Goal: Information Seeking & Learning: Get advice/opinions

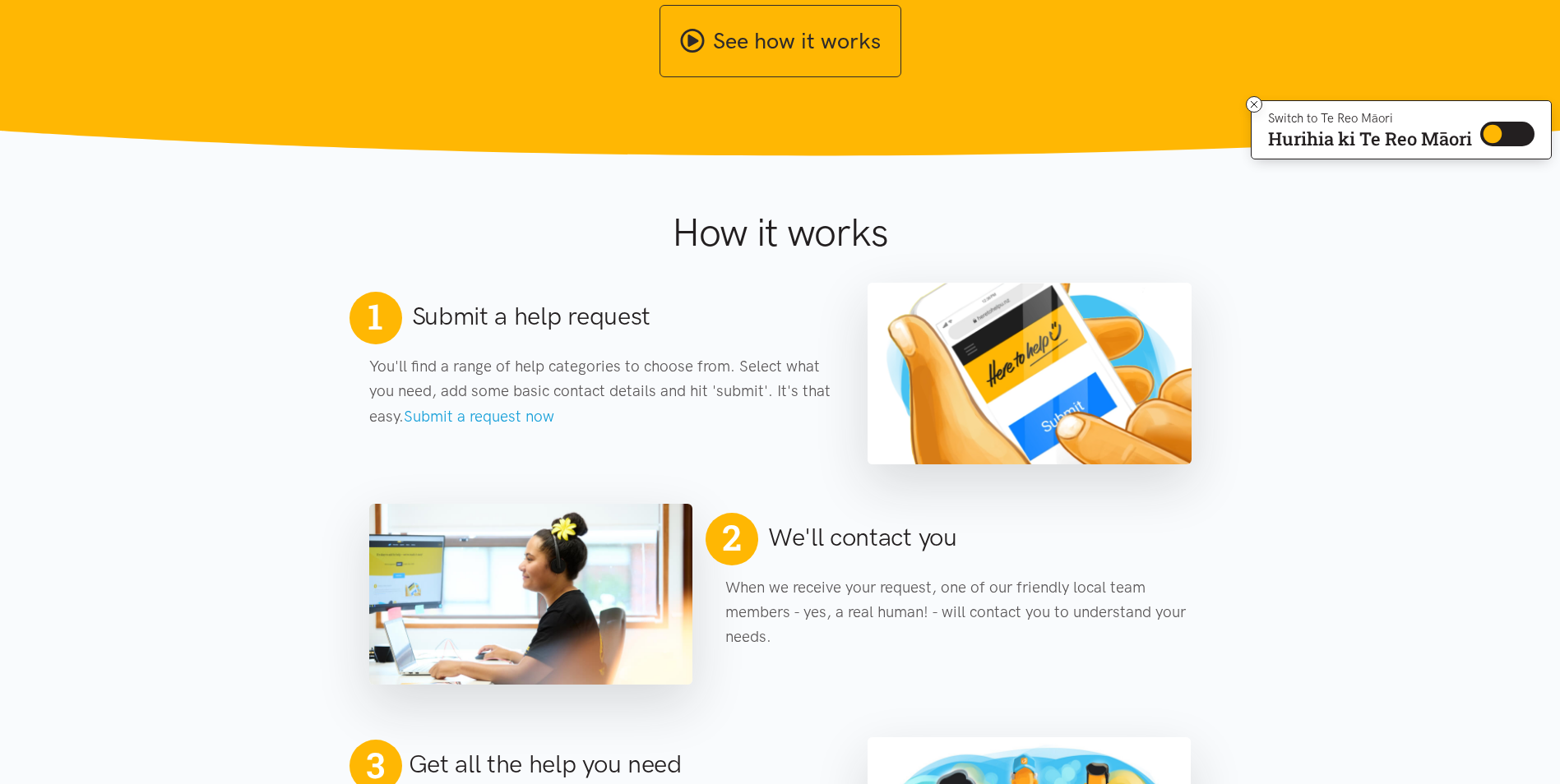
scroll to position [658, 0]
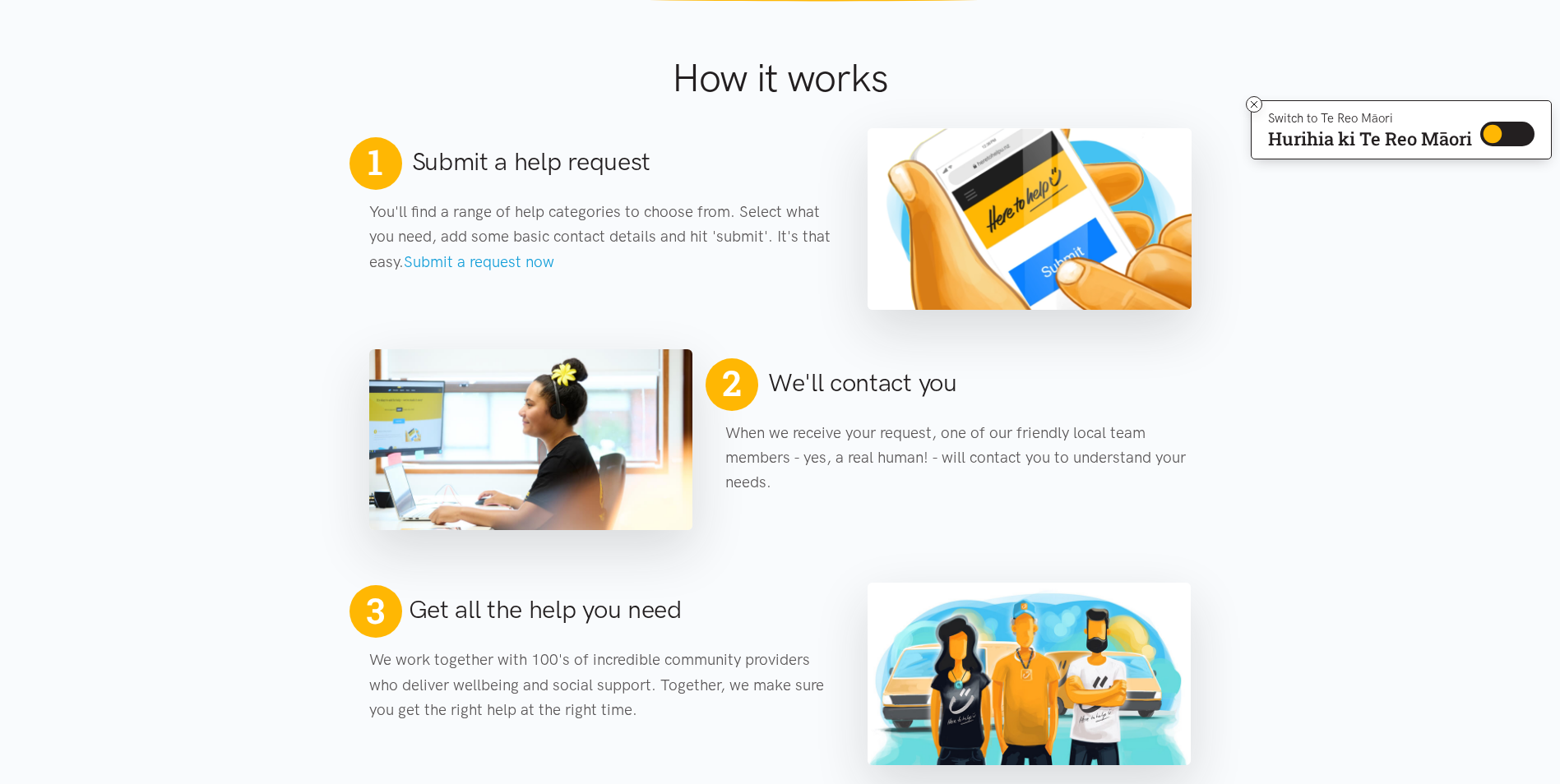
click at [301, 383] on section "2 We'll contact you When we receive your request, one of our friendly local tea…" at bounding box center [780, 419] width 1560 height 220
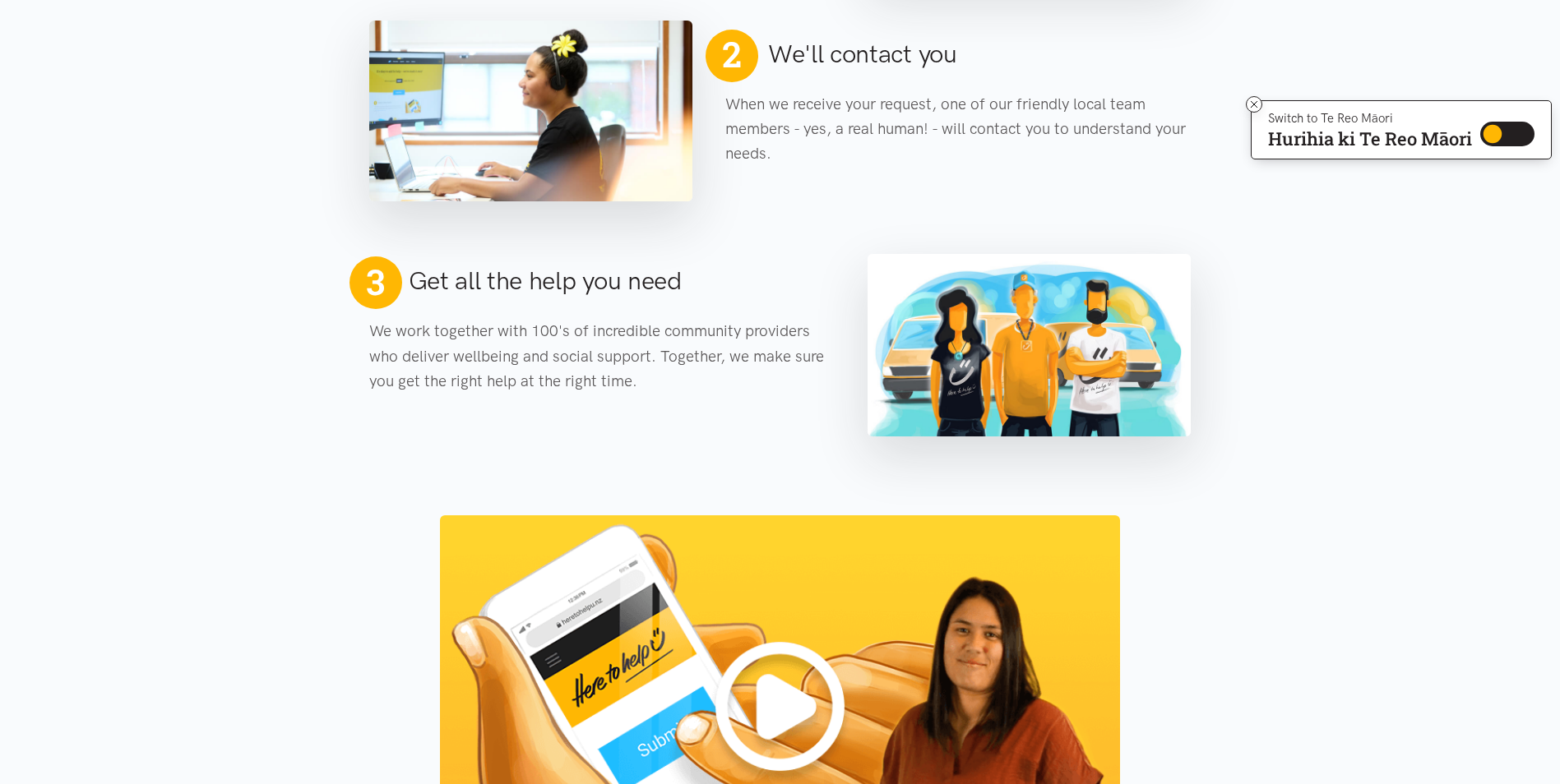
scroll to position [1480, 0]
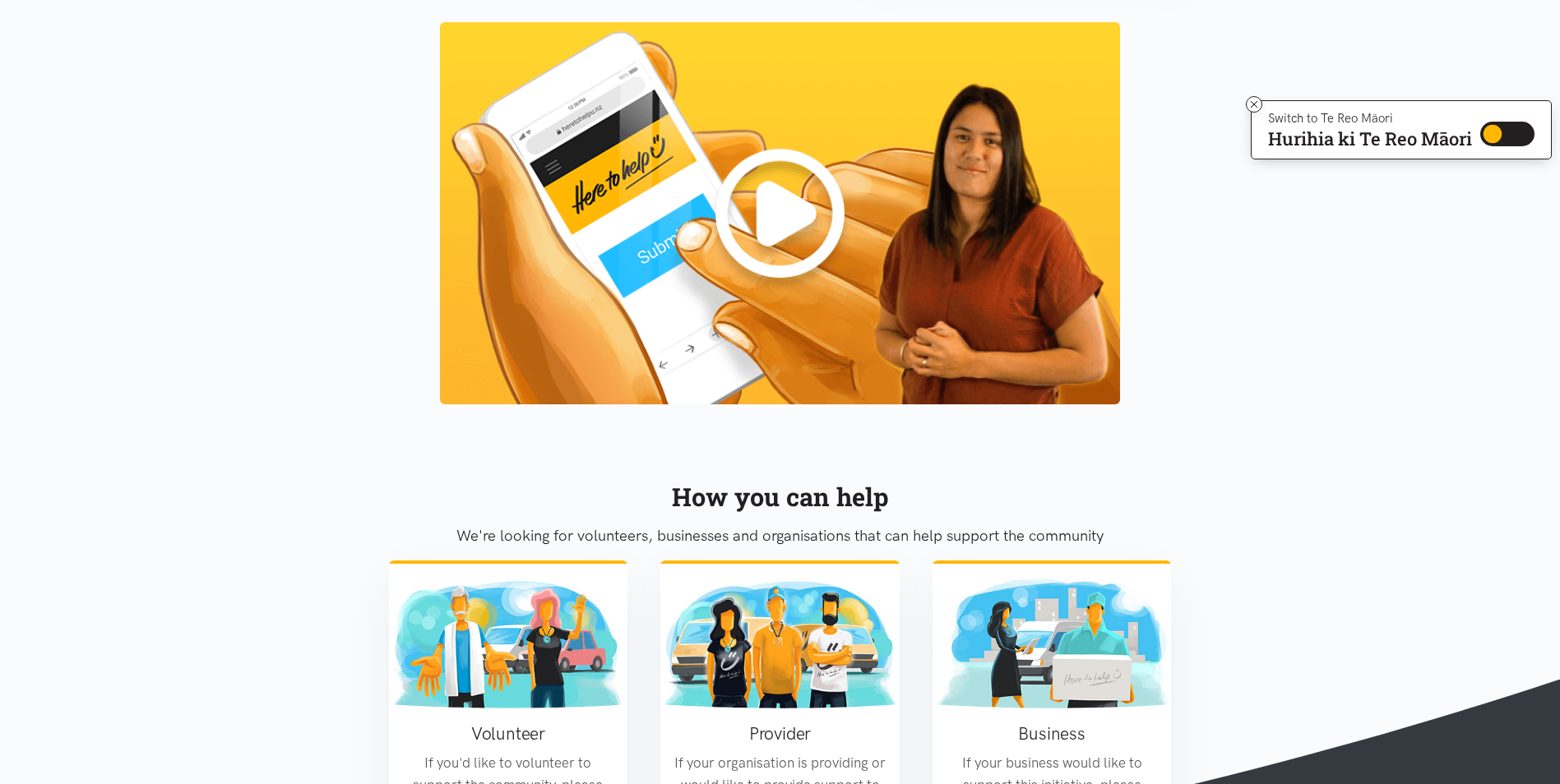
click at [794, 221] on img at bounding box center [780, 213] width 680 height 382
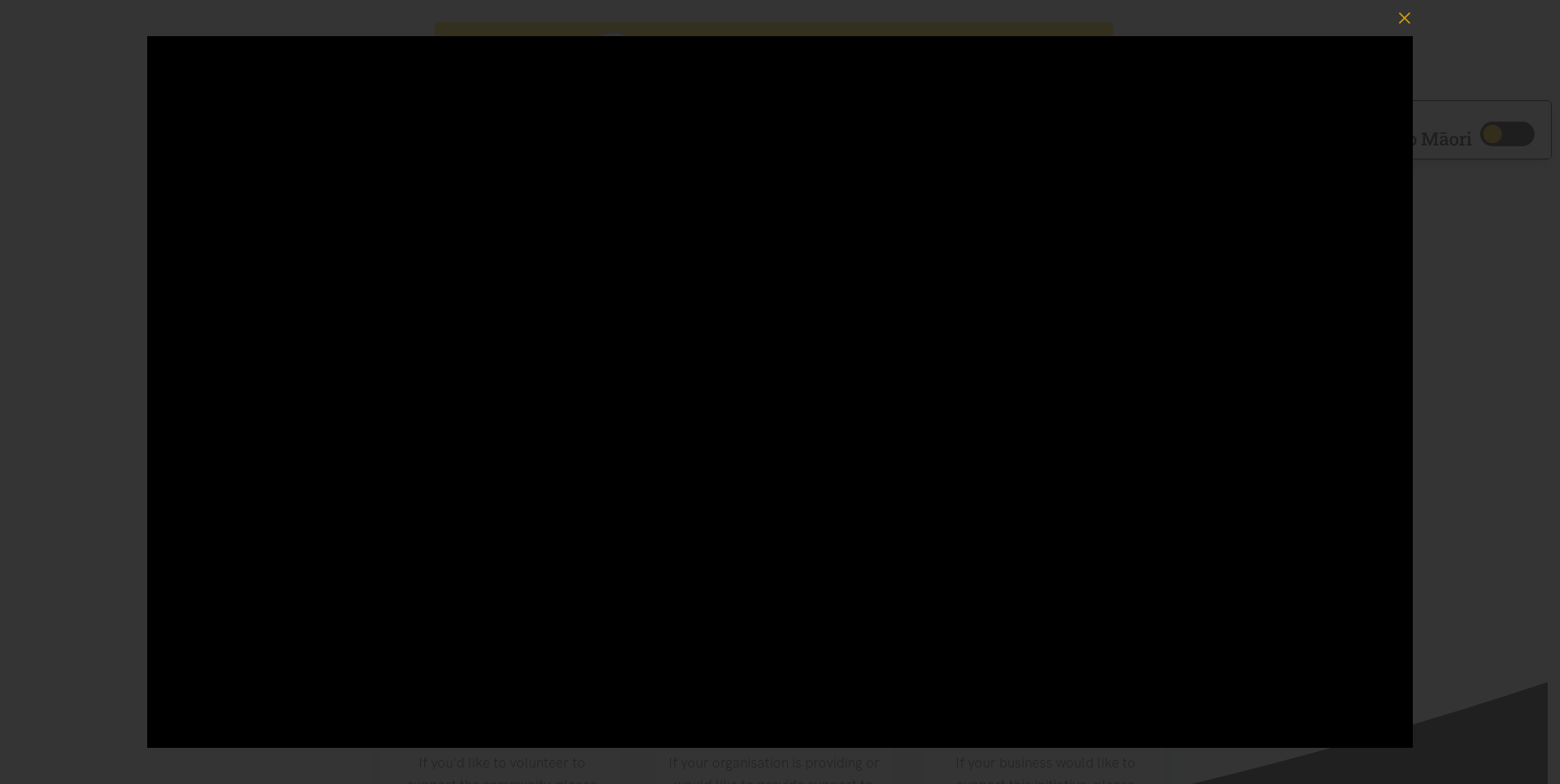
click at [105, 630] on div at bounding box center [780, 392] width 1560 height 784
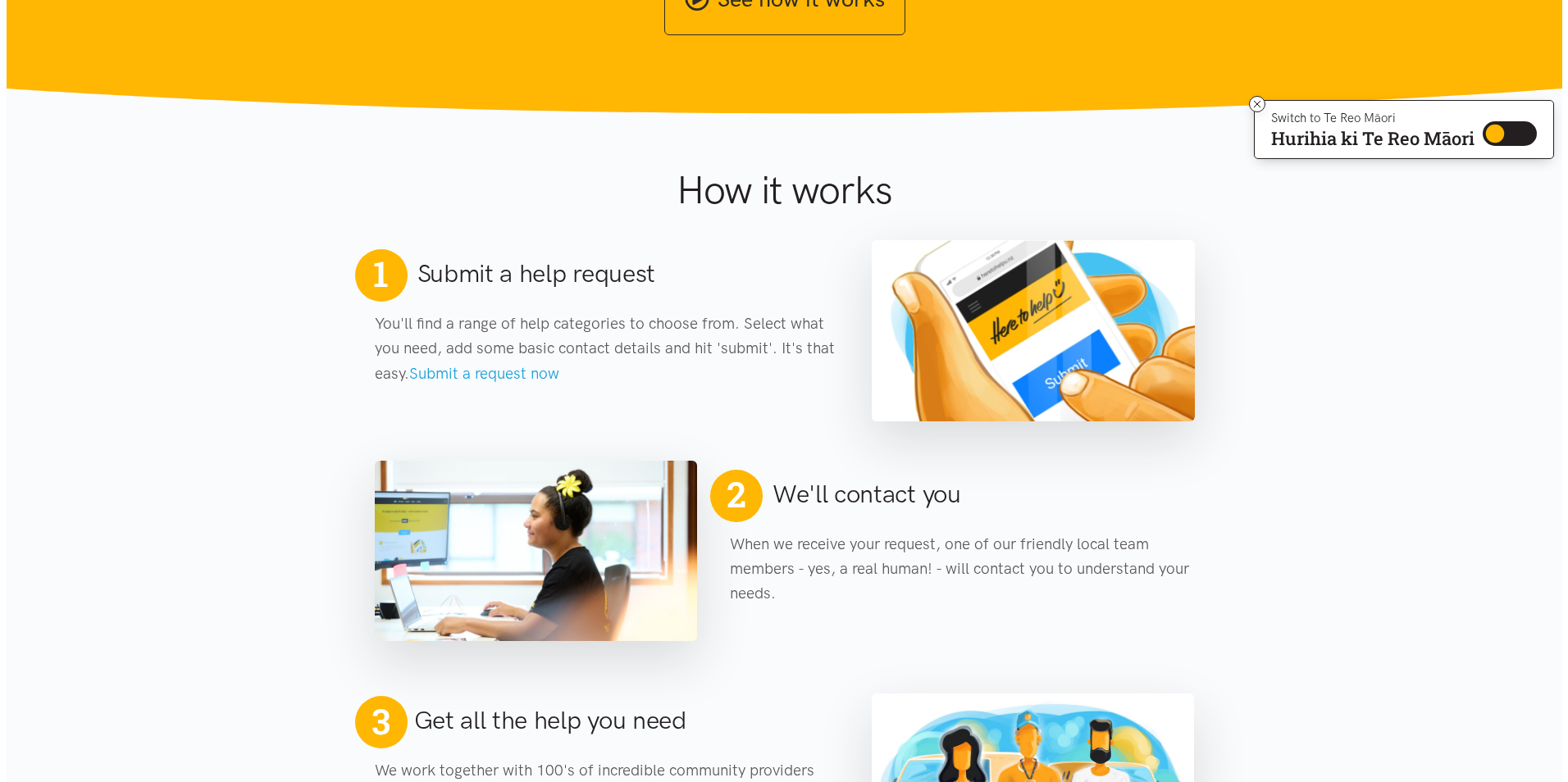
scroll to position [0, 0]
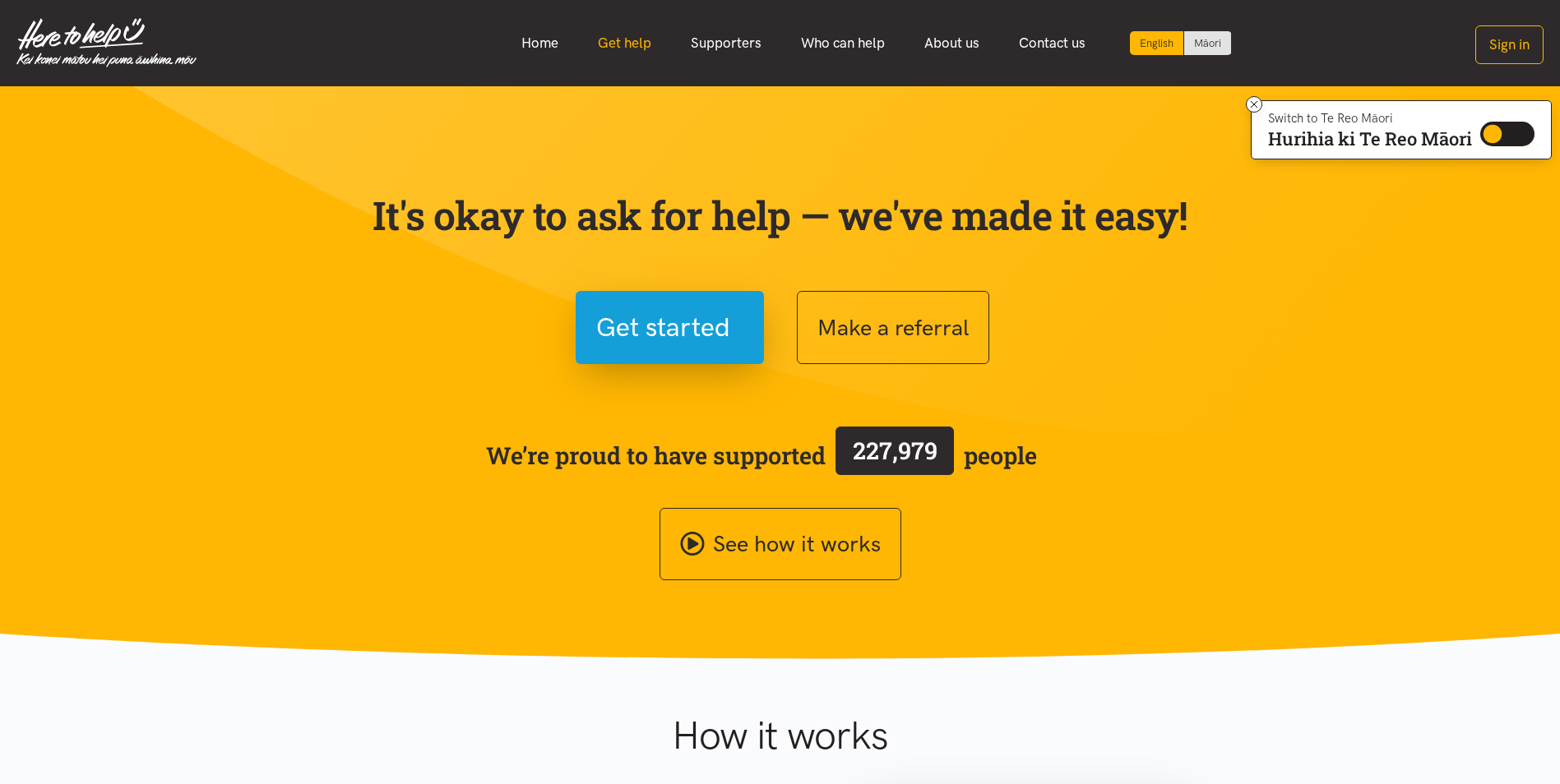
click at [617, 41] on link "Get help" at bounding box center [624, 43] width 93 height 35
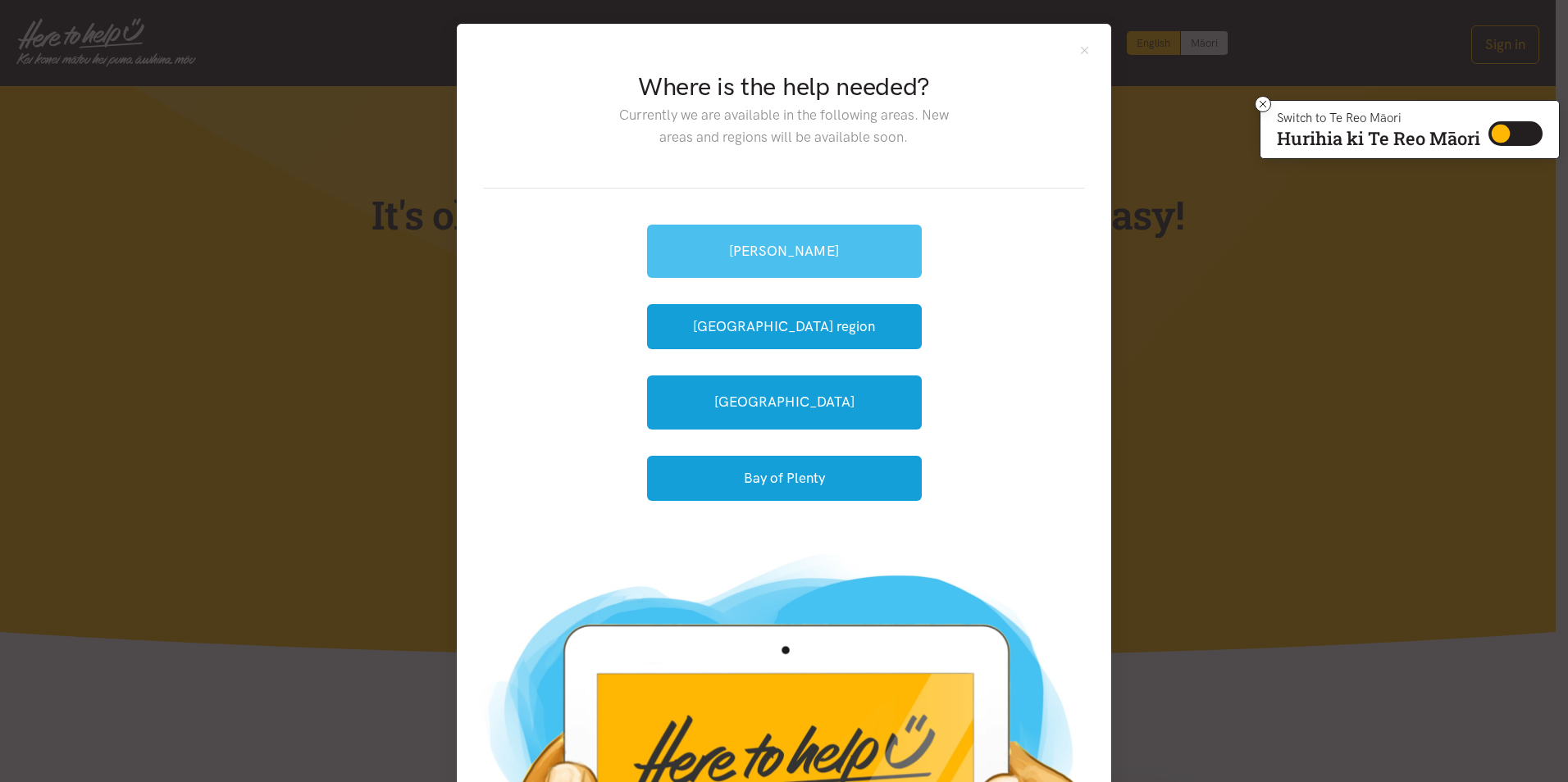
click at [811, 263] on link "[PERSON_NAME]" at bounding box center [784, 251] width 275 height 53
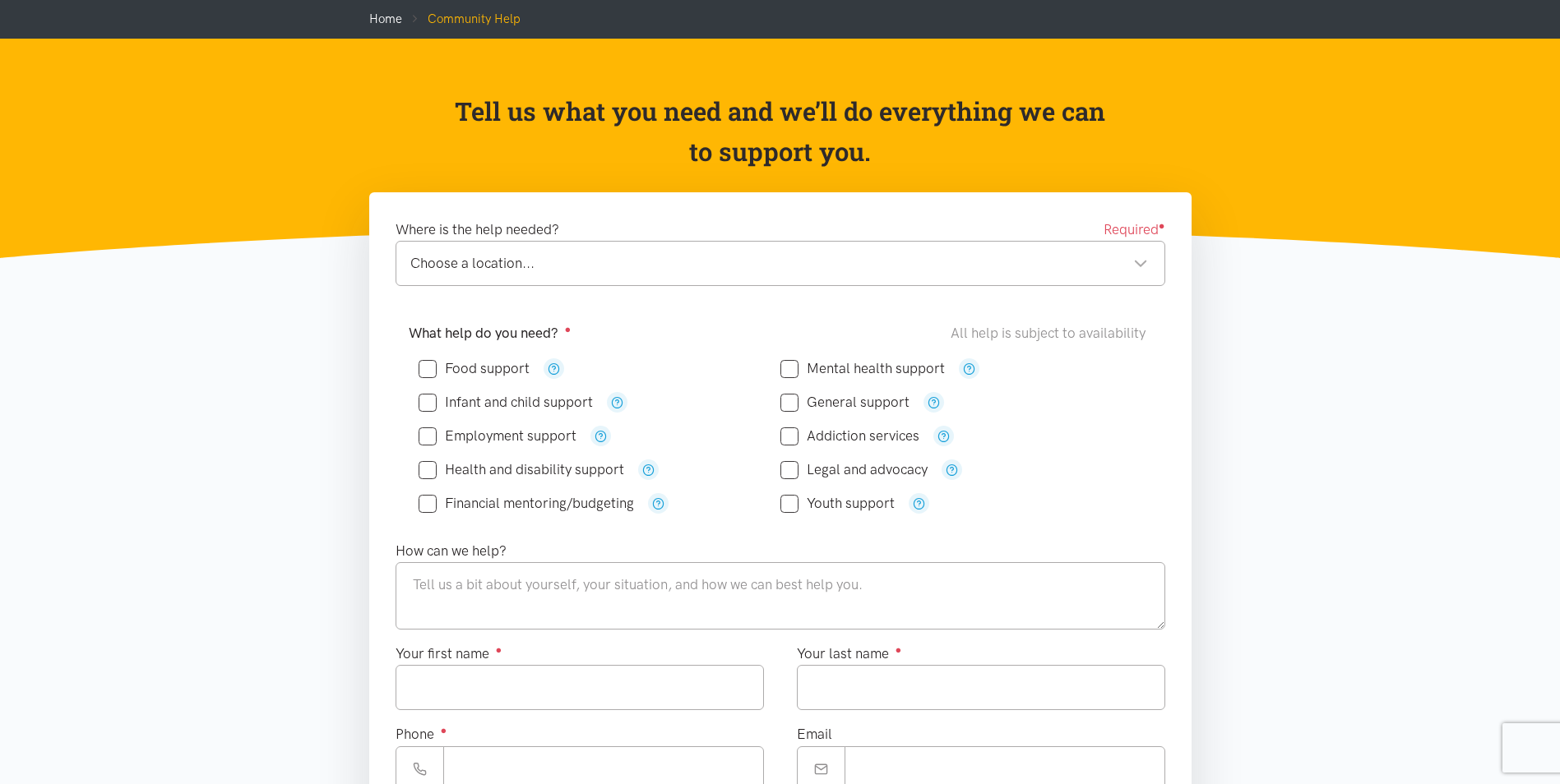
scroll to position [247, 0]
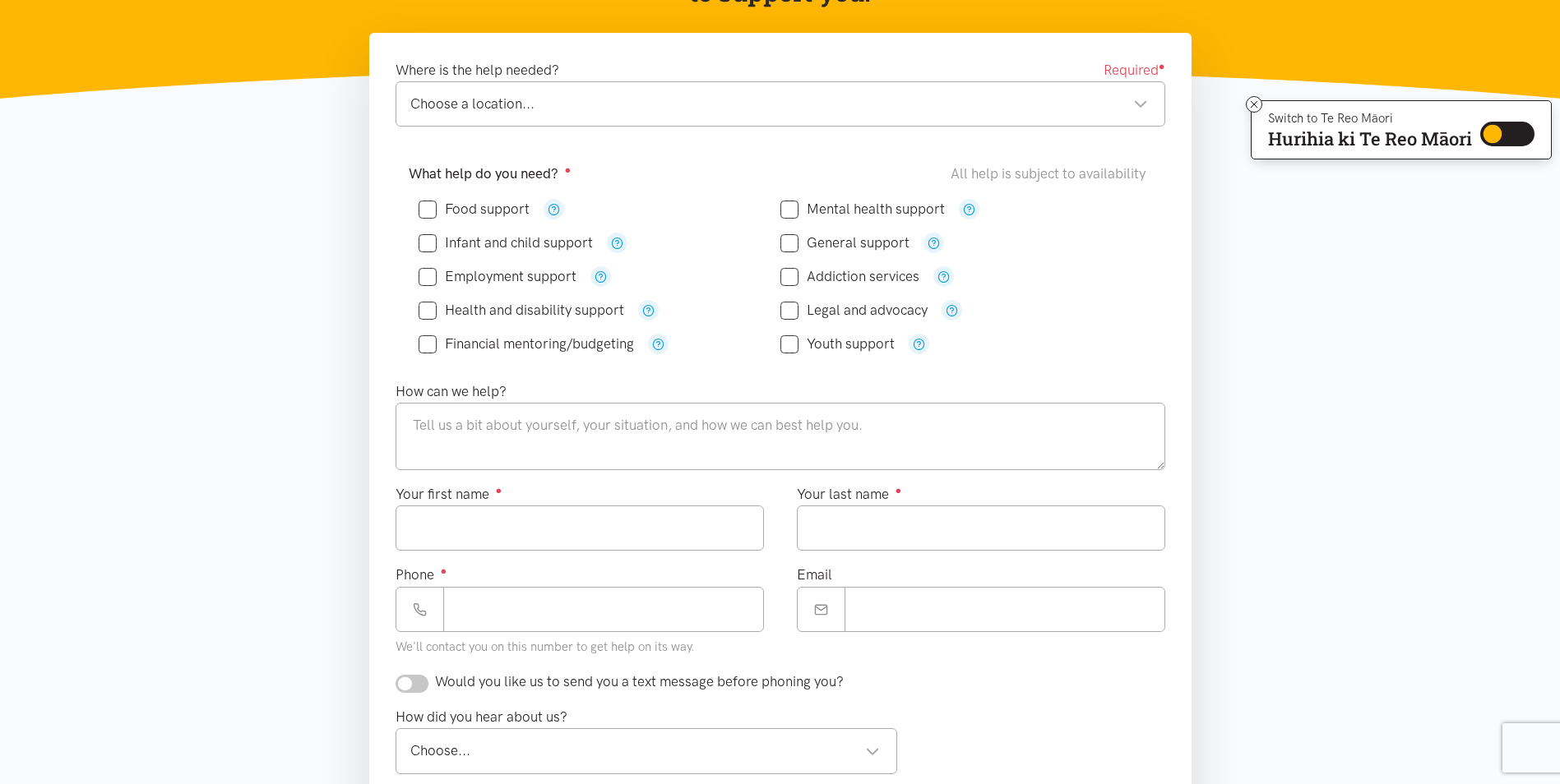
click at [788, 205] on input "Mental health support" at bounding box center [862, 208] width 164 height 14
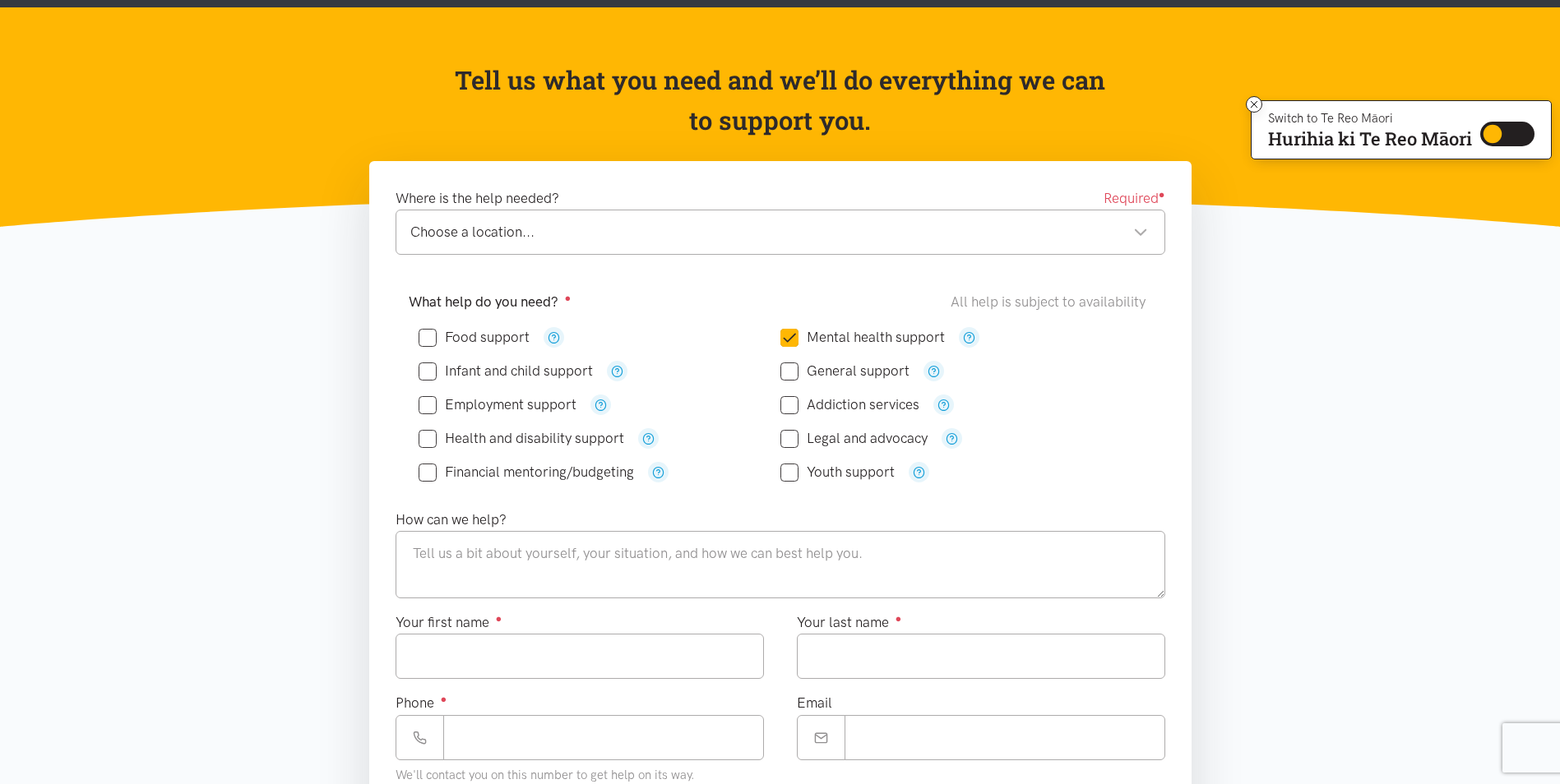
scroll to position [0, 0]
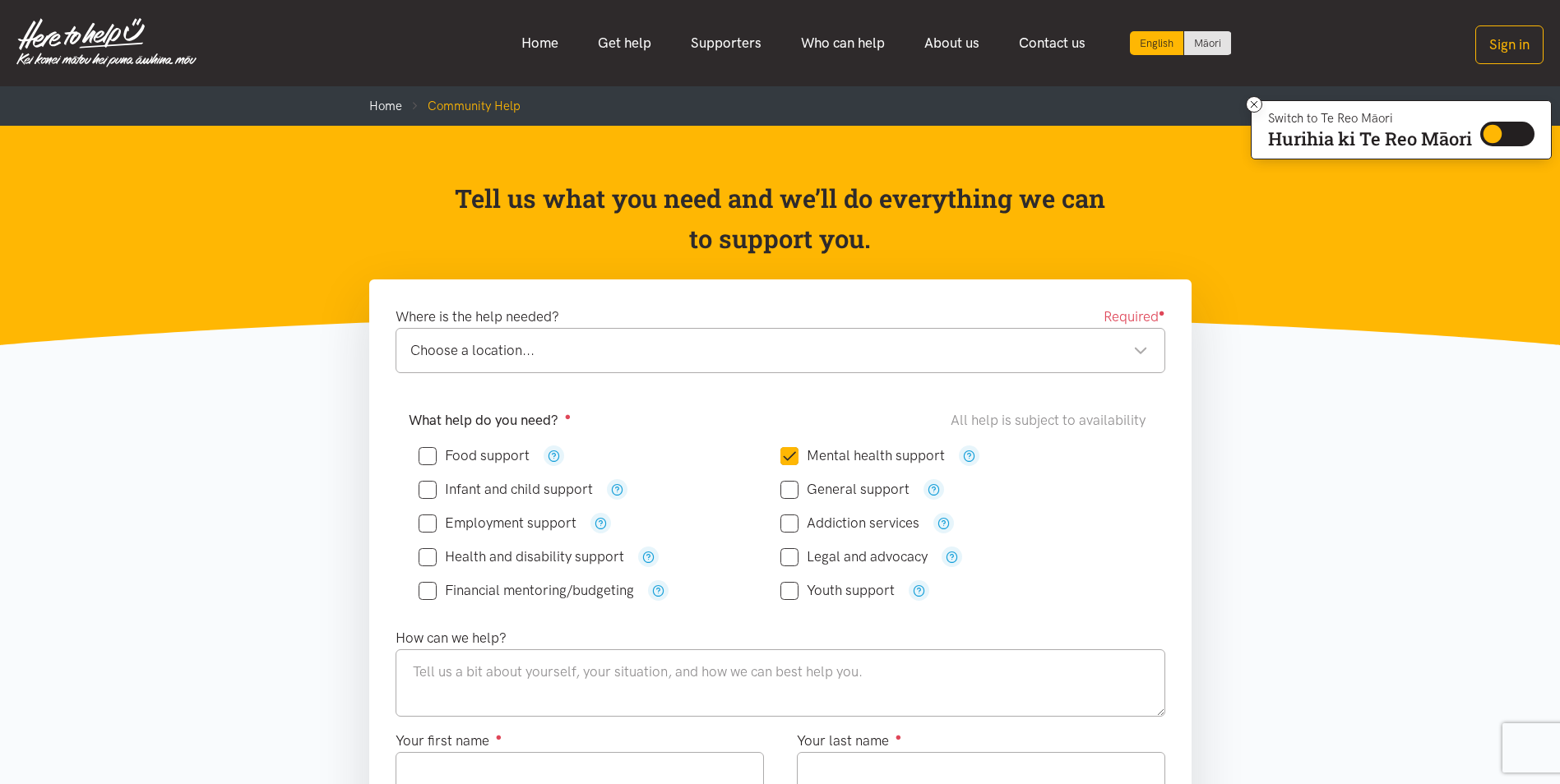
click at [792, 452] on input "Mental health support" at bounding box center [862, 455] width 164 height 14
checkbox input "false"
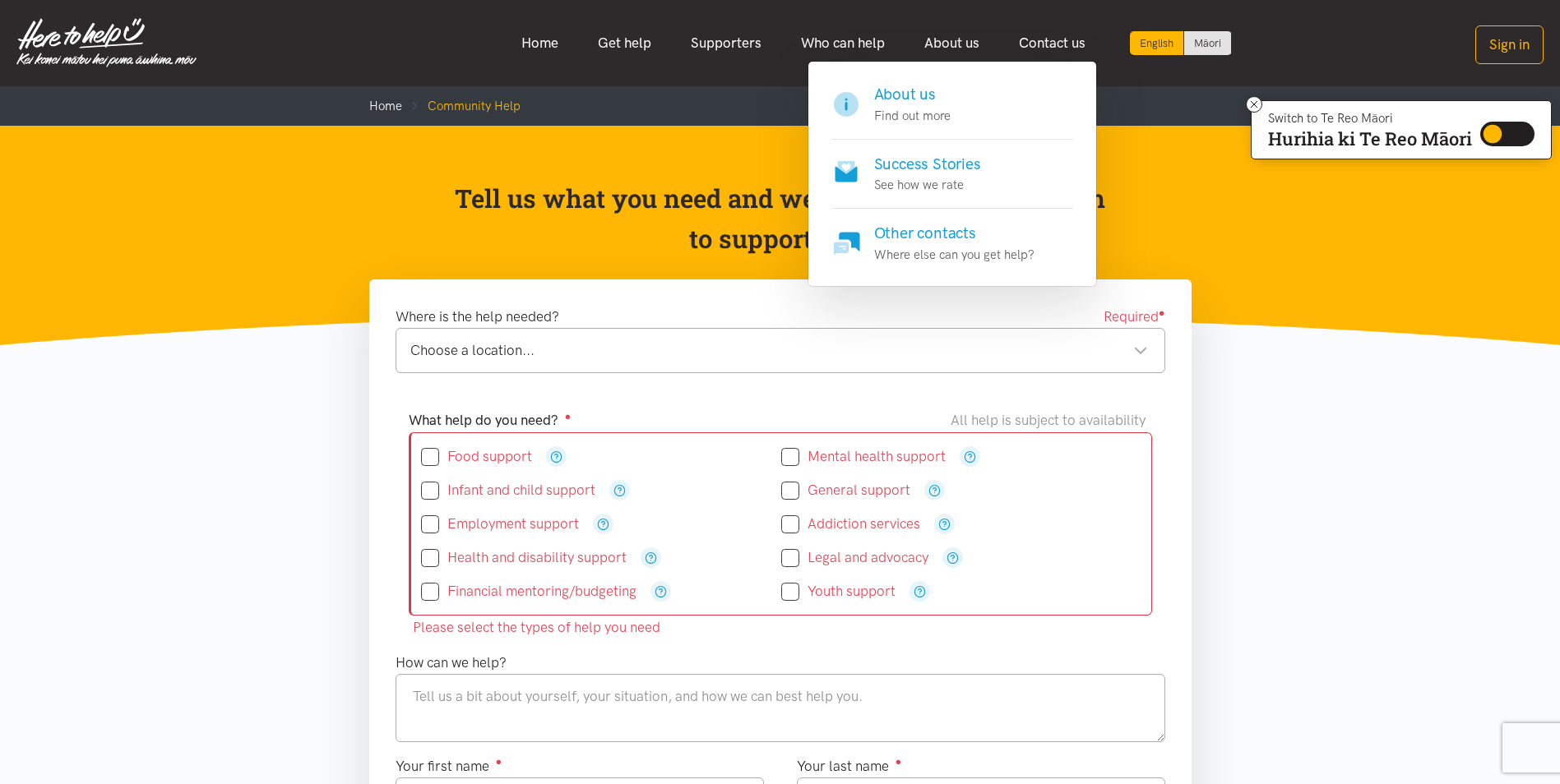
click at [916, 96] on h4 "About us" at bounding box center [911, 94] width 76 height 23
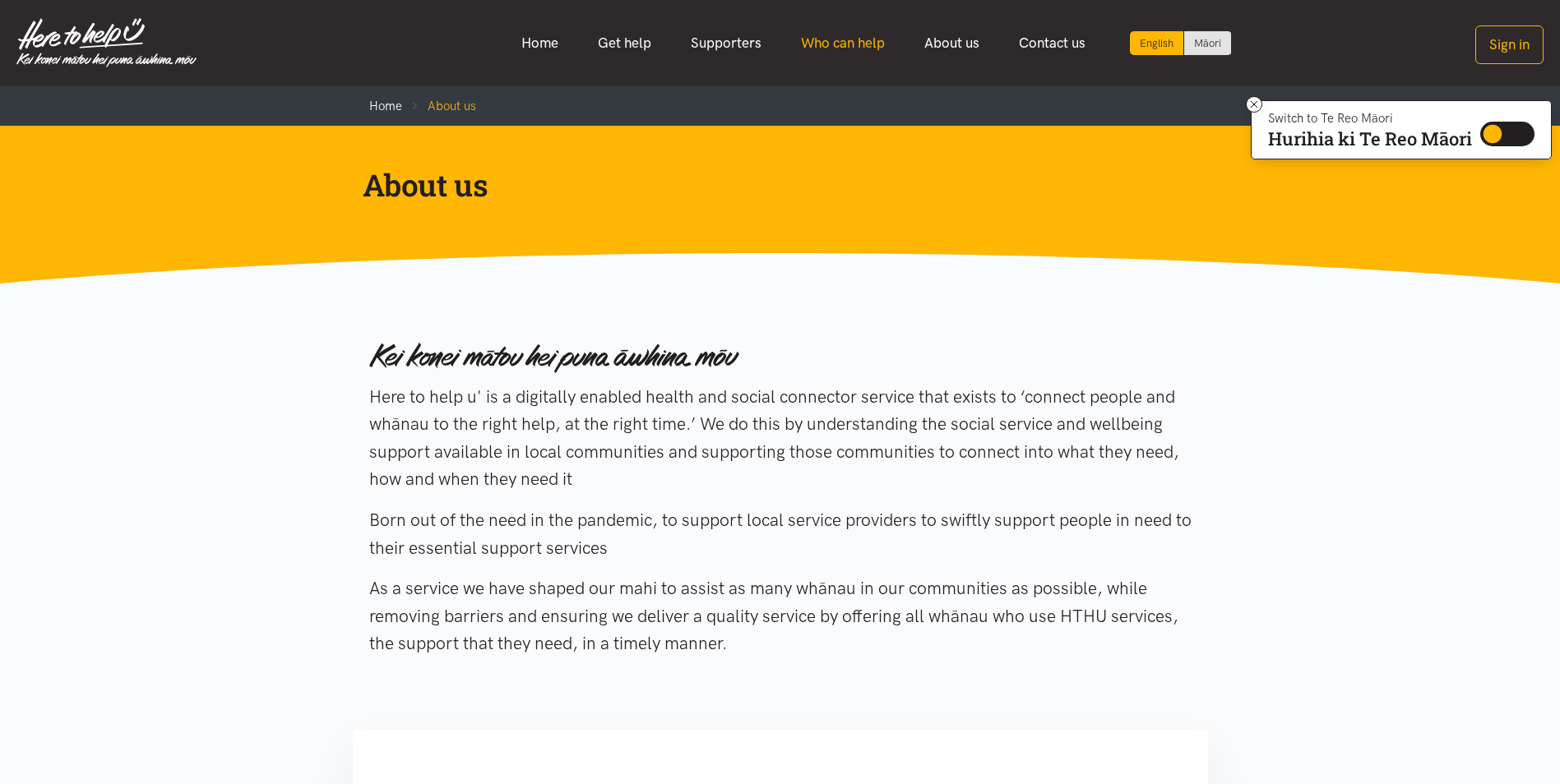
click at [836, 43] on link "Who can help" at bounding box center [843, 43] width 123 height 35
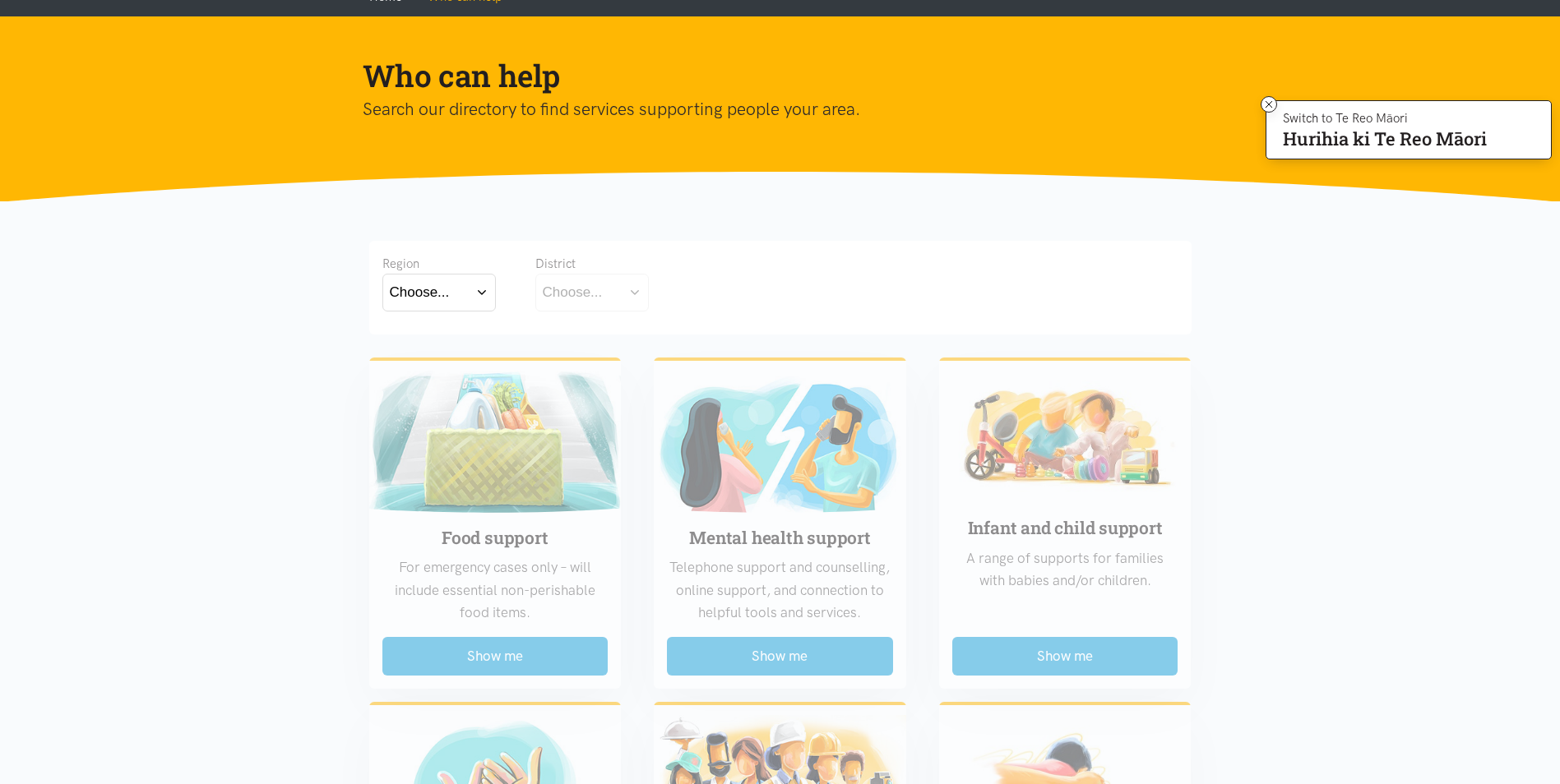
scroll to position [164, 0]
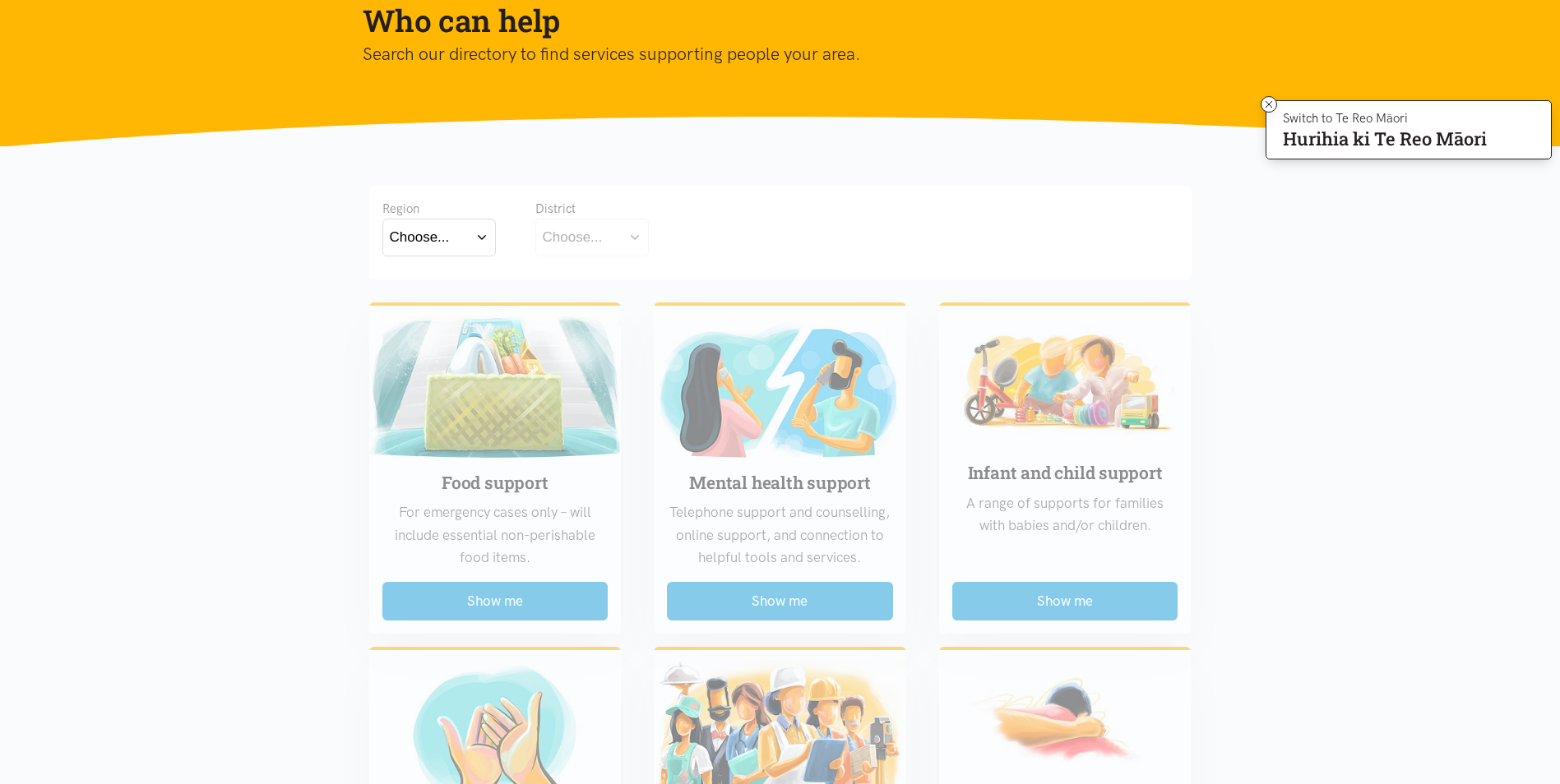
click at [466, 228] on button "Choose..." at bounding box center [439, 237] width 113 height 37
click at [440, 312] on label "Waikato" at bounding box center [439, 310] width 99 height 20
click at [0, 0] on input "Waikato" at bounding box center [0, 0] width 0 height 0
click at [599, 253] on button "Choose..." at bounding box center [617, 237] width 164 height 37
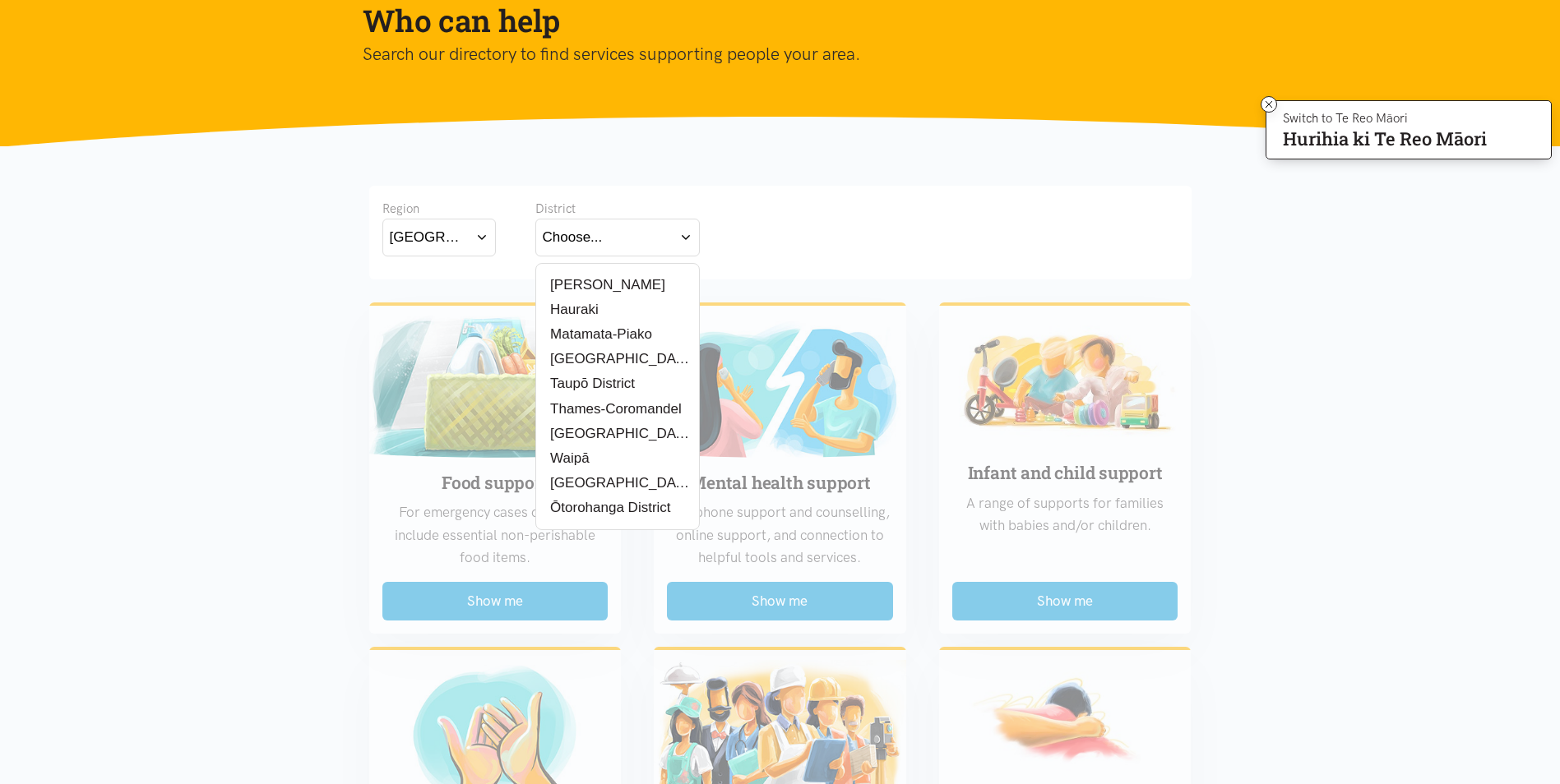
click at [608, 454] on div "Waipā" at bounding box center [617, 458] width 149 height 20
click at [579, 453] on label "Waipā" at bounding box center [568, 458] width 50 height 20
click at [0, 0] on input "Waipā" at bounding box center [0, 0] width 0 height 0
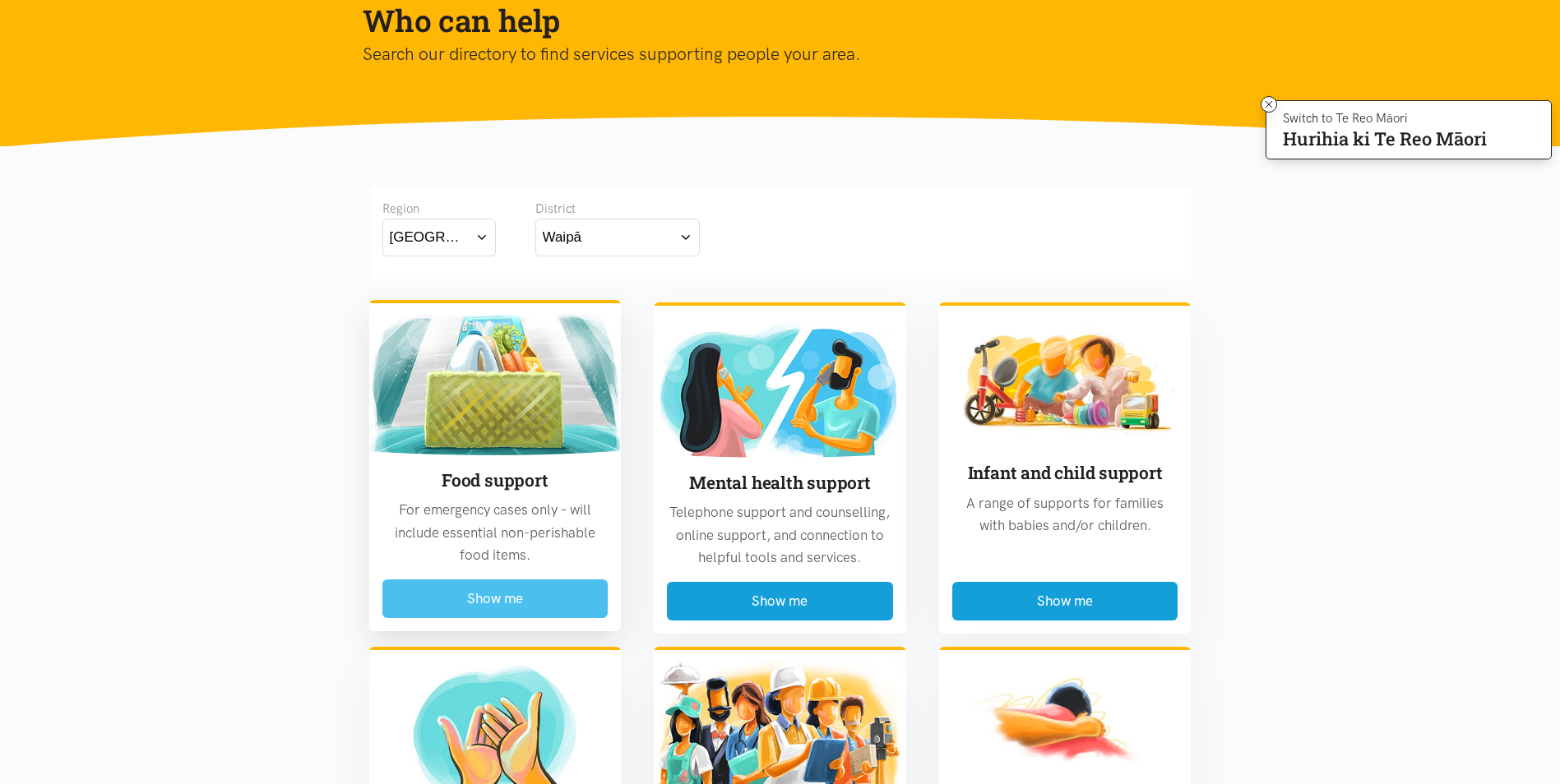
click at [551, 608] on button "Show me" at bounding box center [495, 599] width 226 height 39
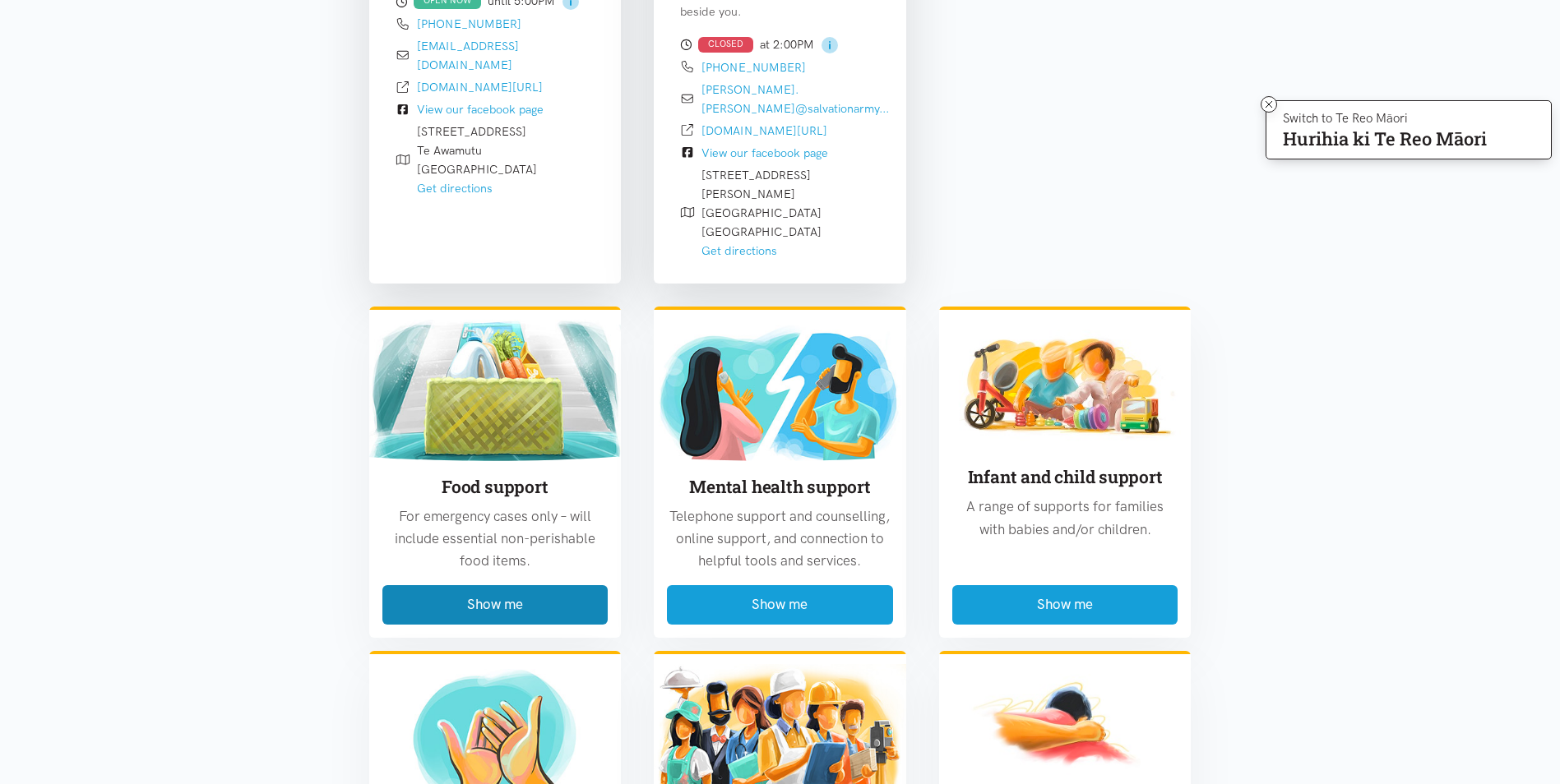
scroll to position [813, 0]
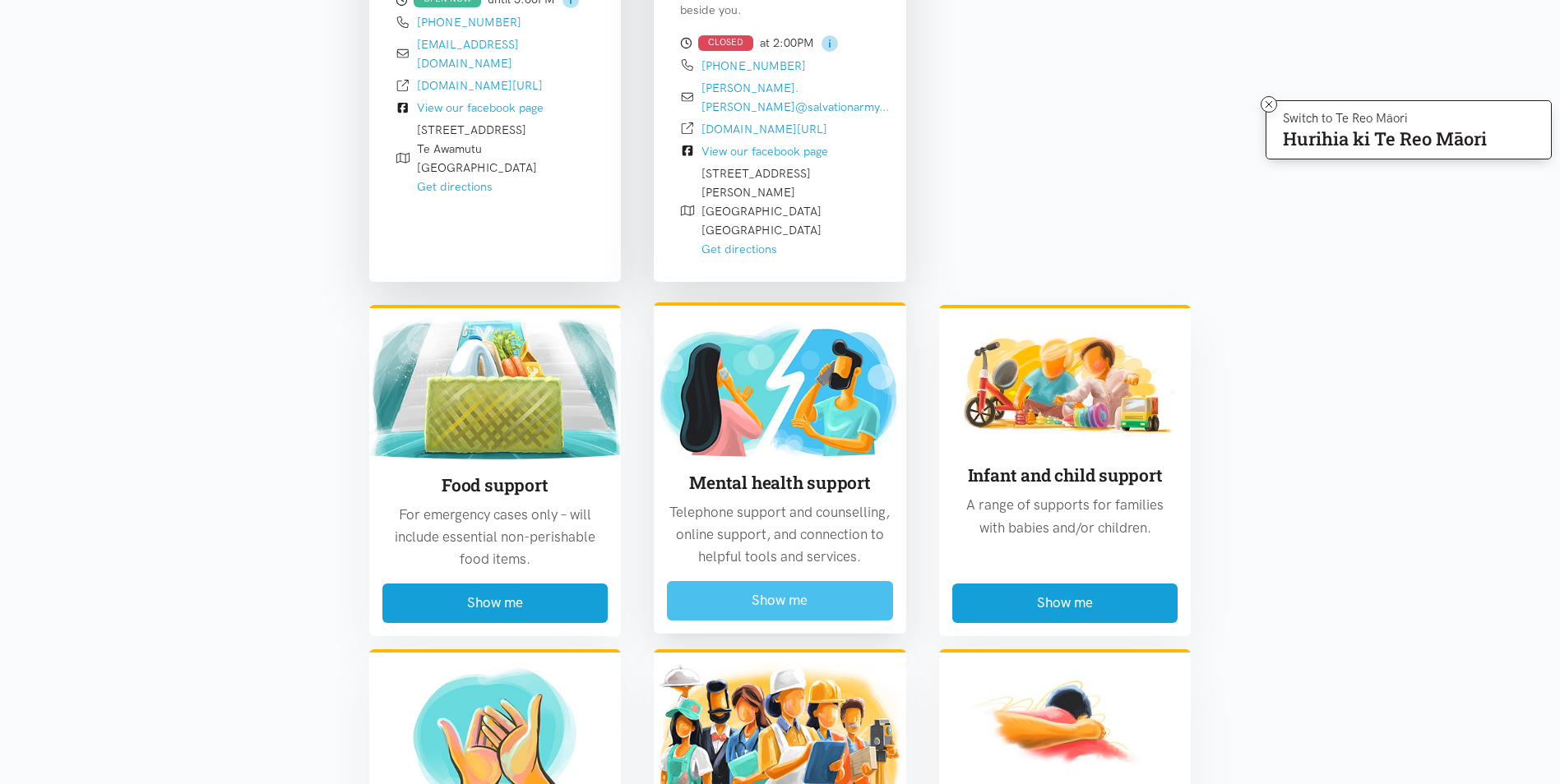
click at [783, 581] on button "Show me" at bounding box center [780, 601] width 226 height 39
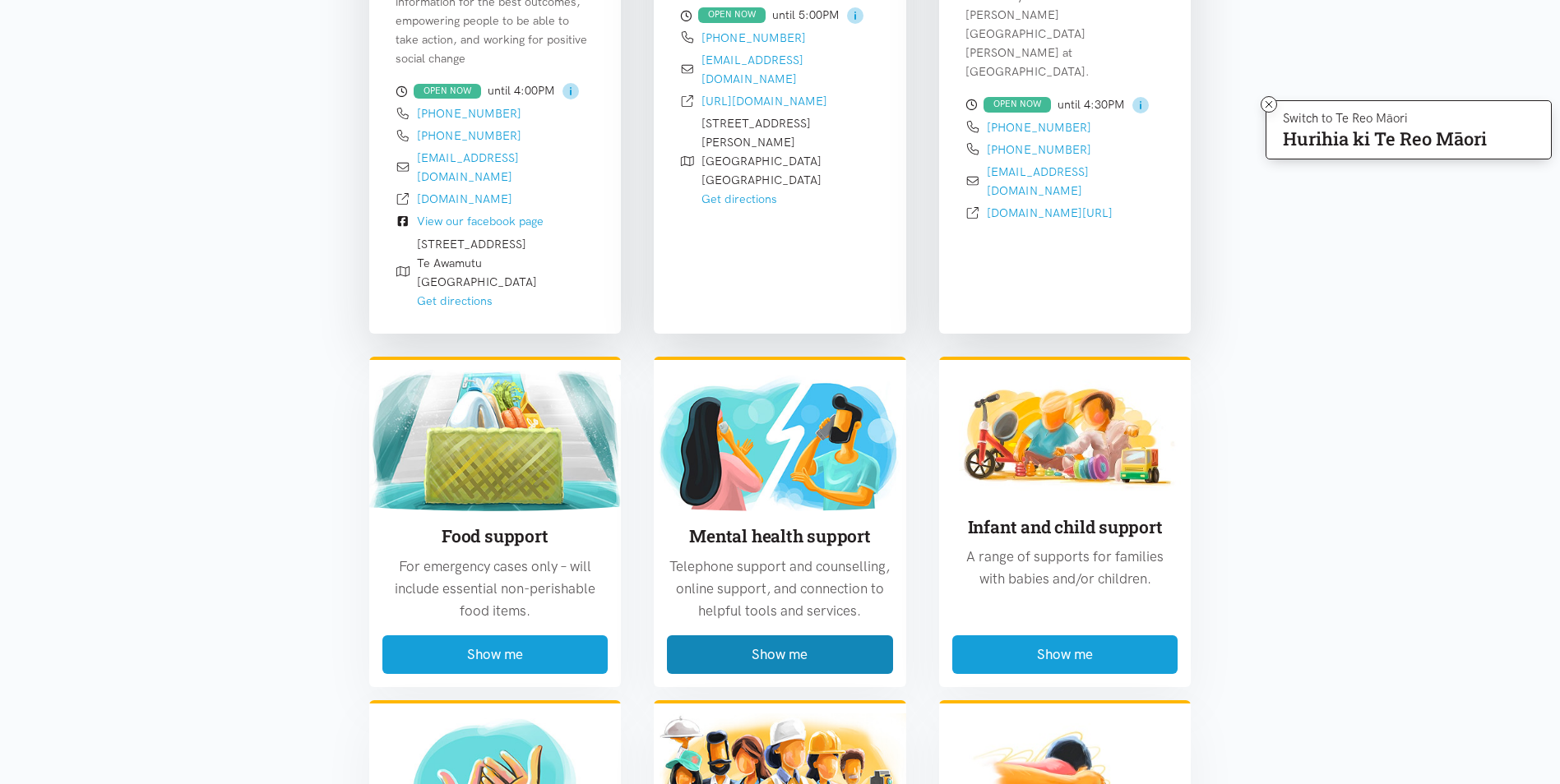
scroll to position [1716, 0]
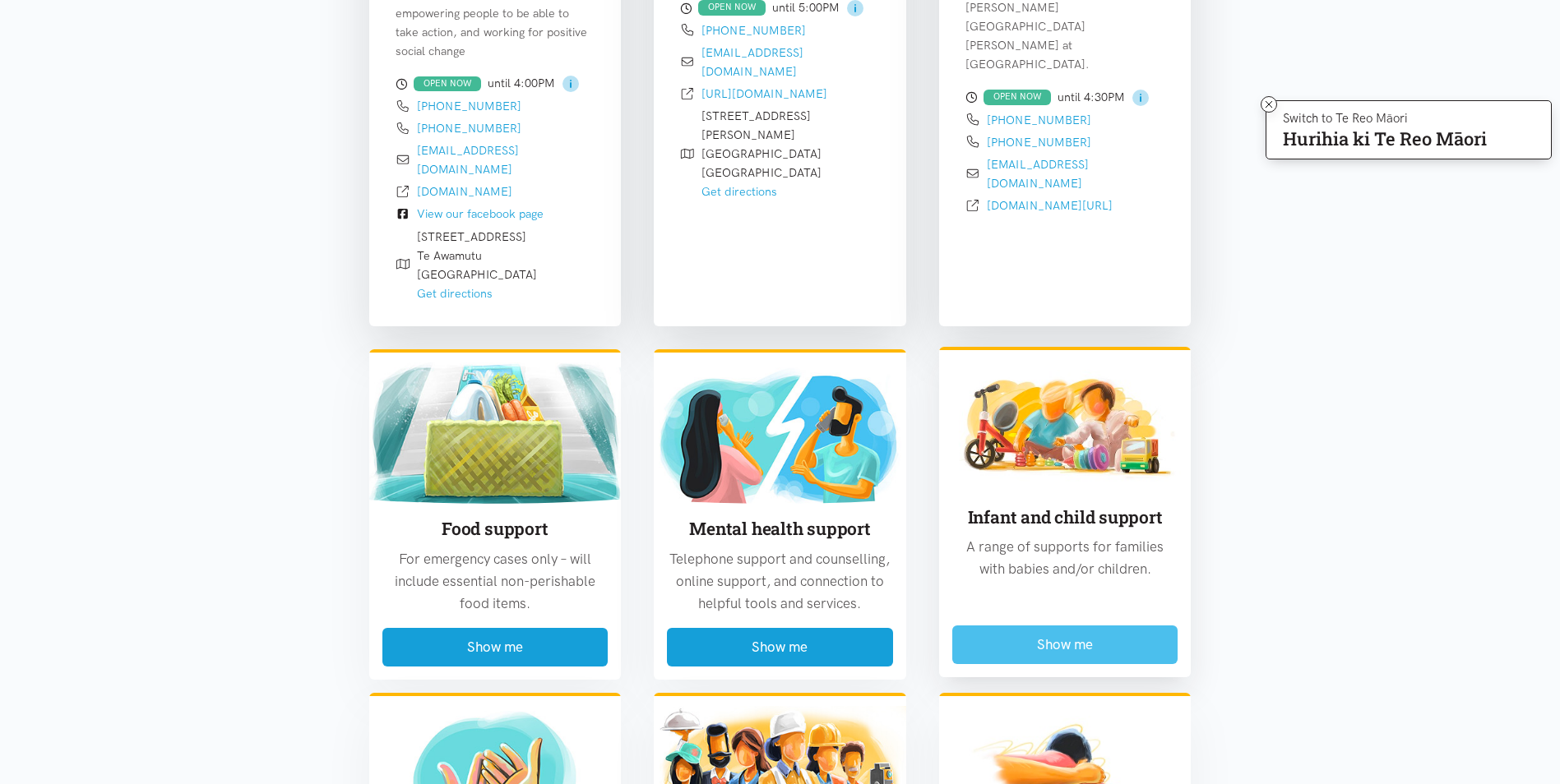
click at [1044, 626] on button "Show me" at bounding box center [1064, 645] width 226 height 39
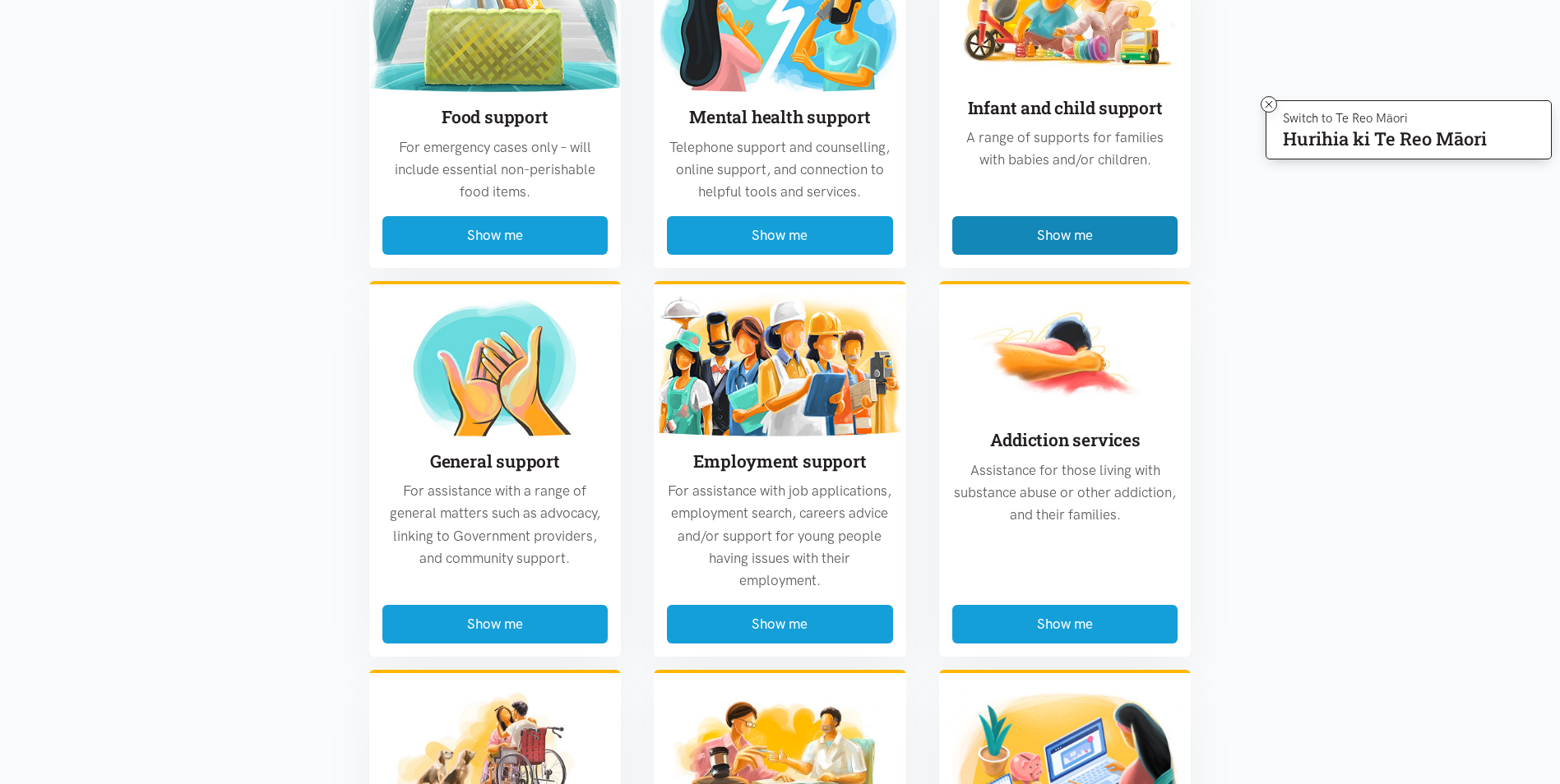
scroll to position [1634, 0]
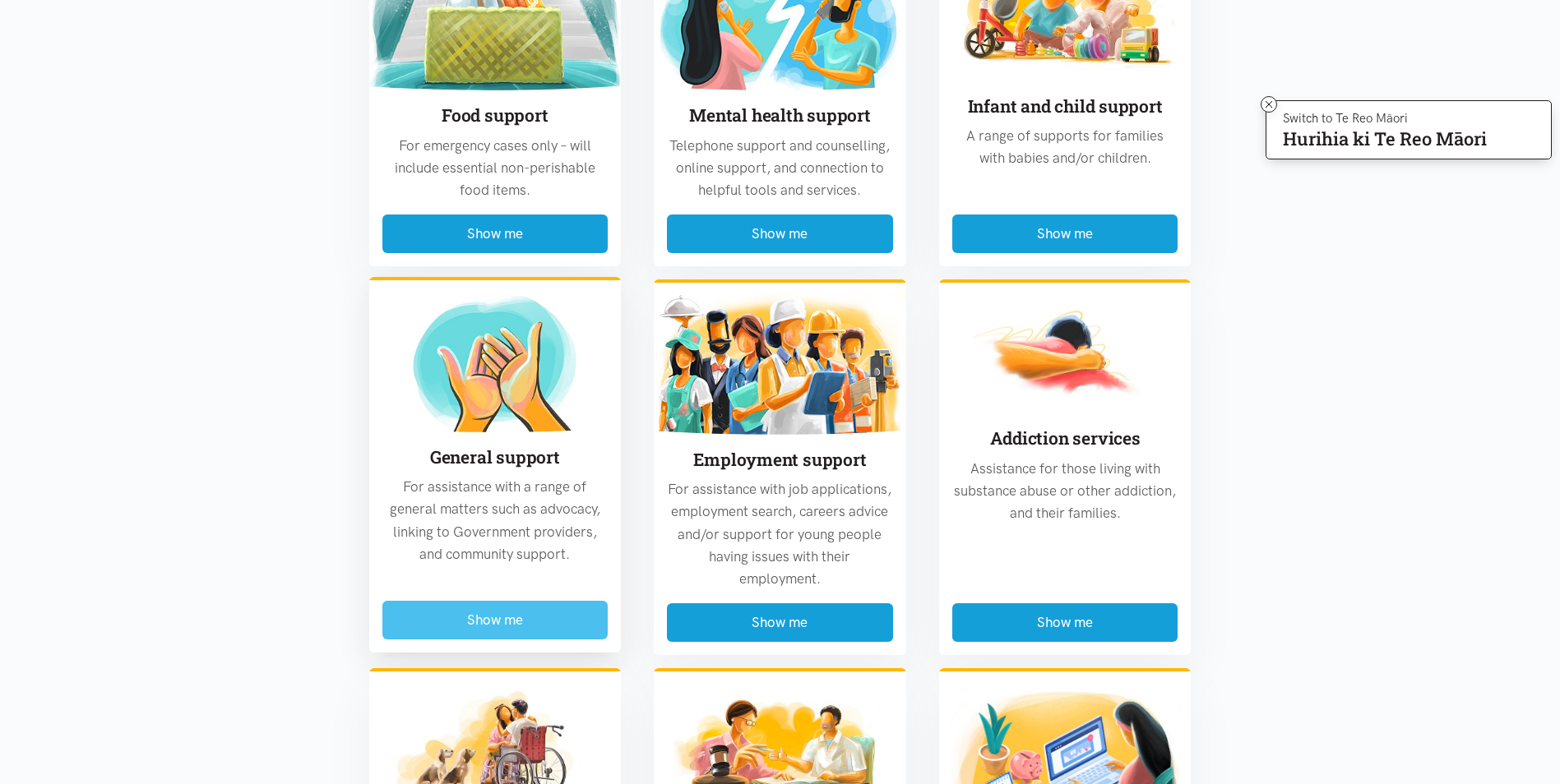
click at [538, 601] on button "Show me" at bounding box center [495, 620] width 226 height 39
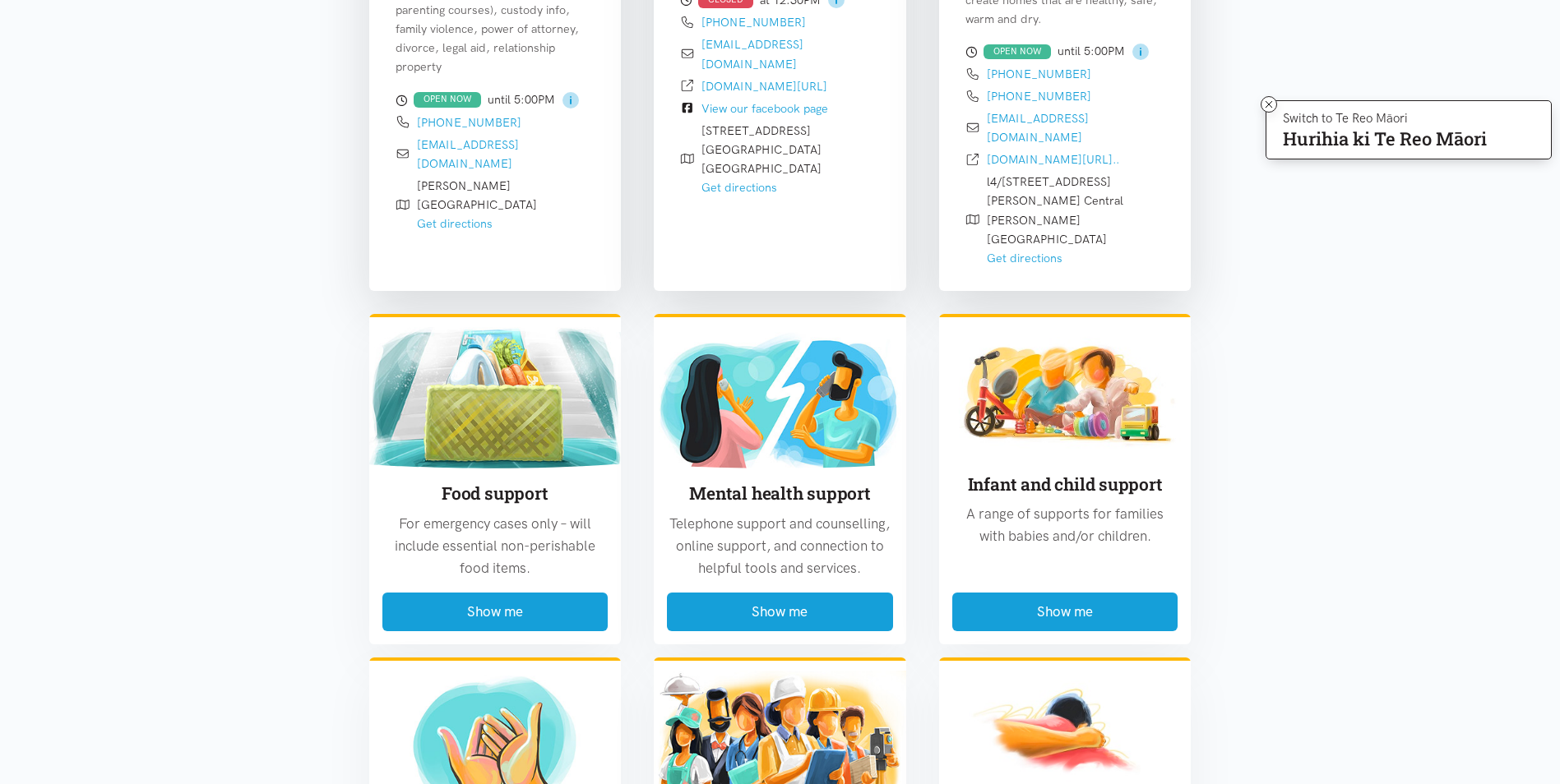
scroll to position [2456, 0]
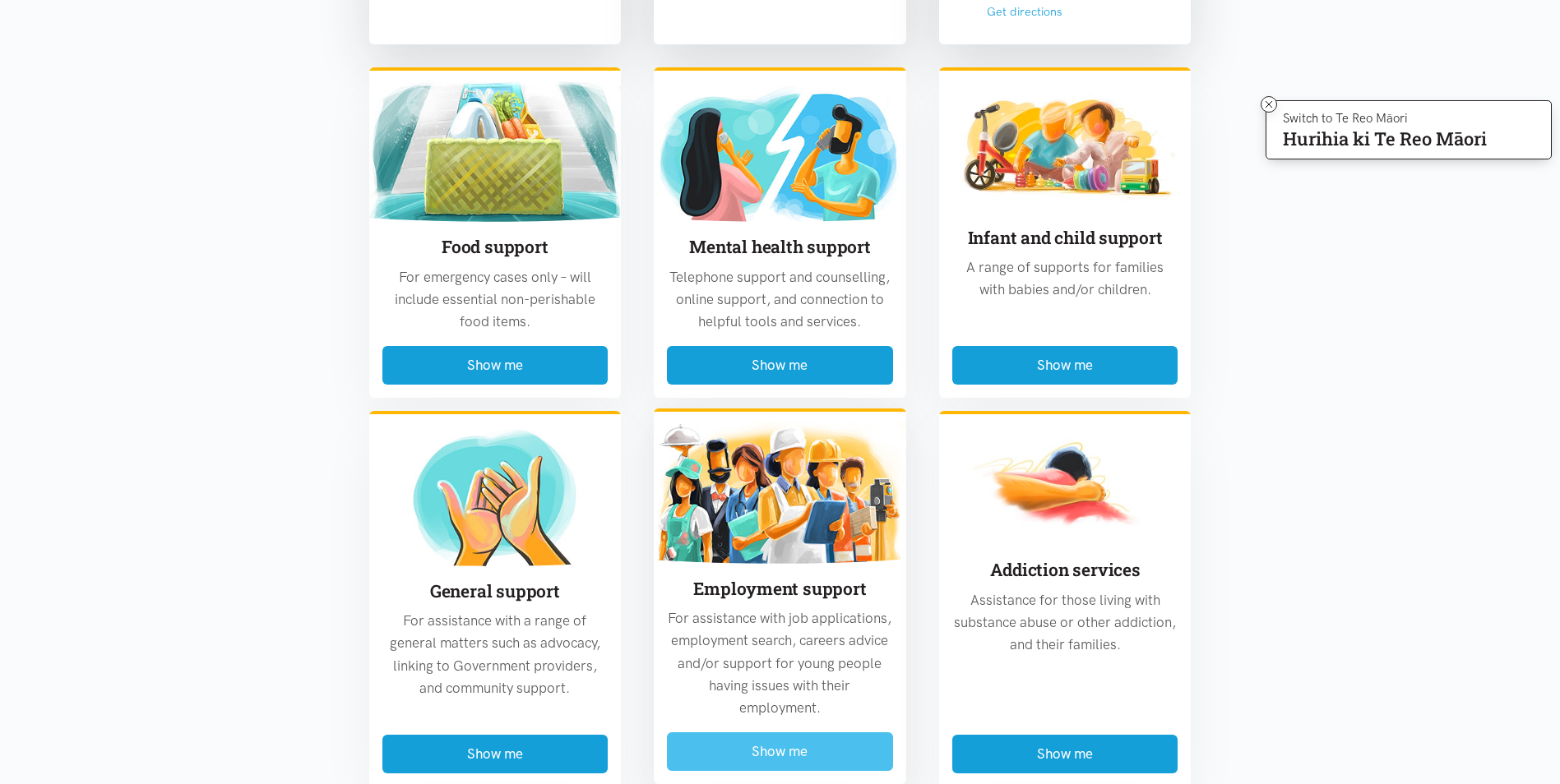
click at [737, 732] on button "Show me" at bounding box center [780, 752] width 226 height 39
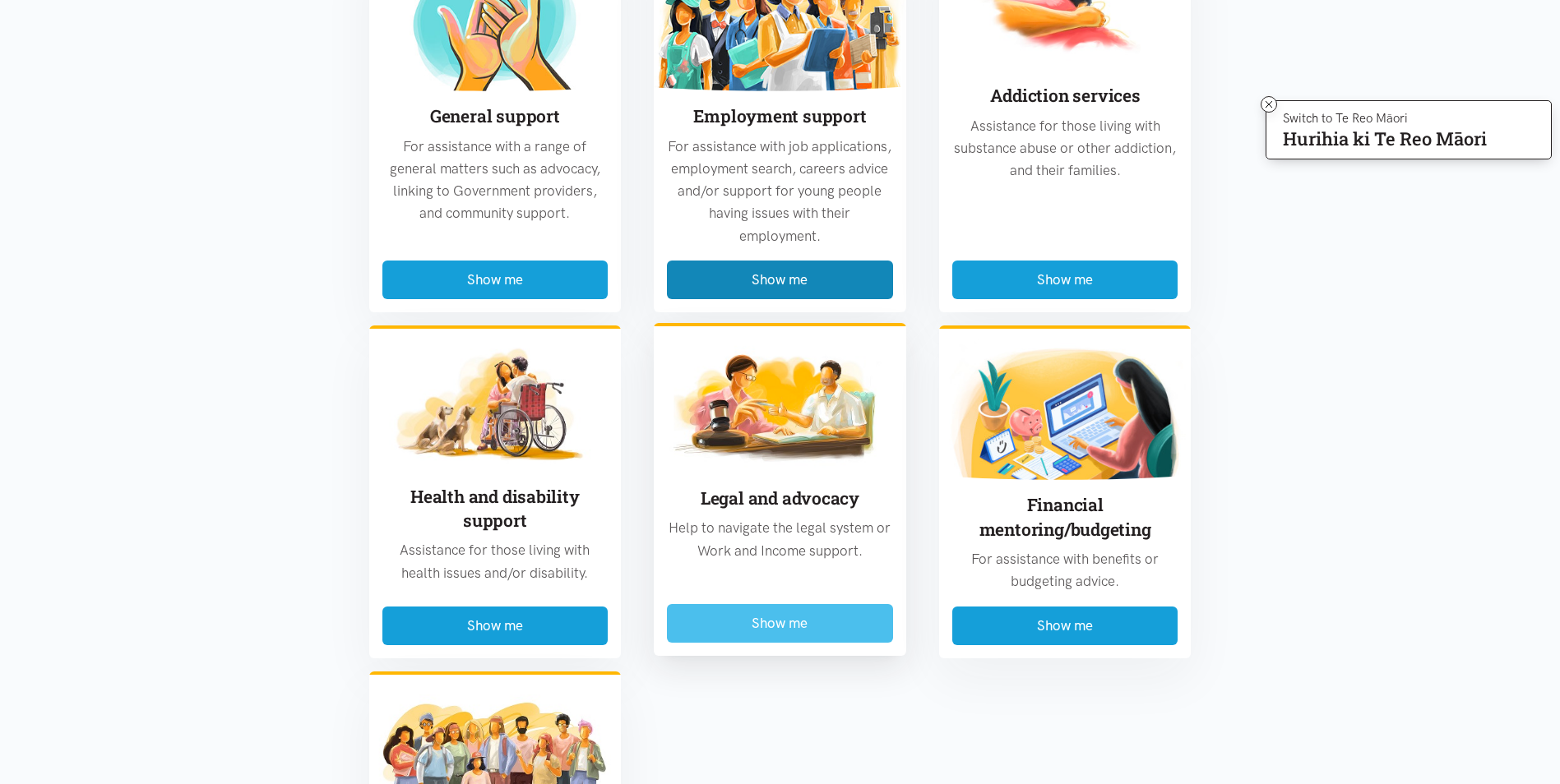
scroll to position [2538, 0]
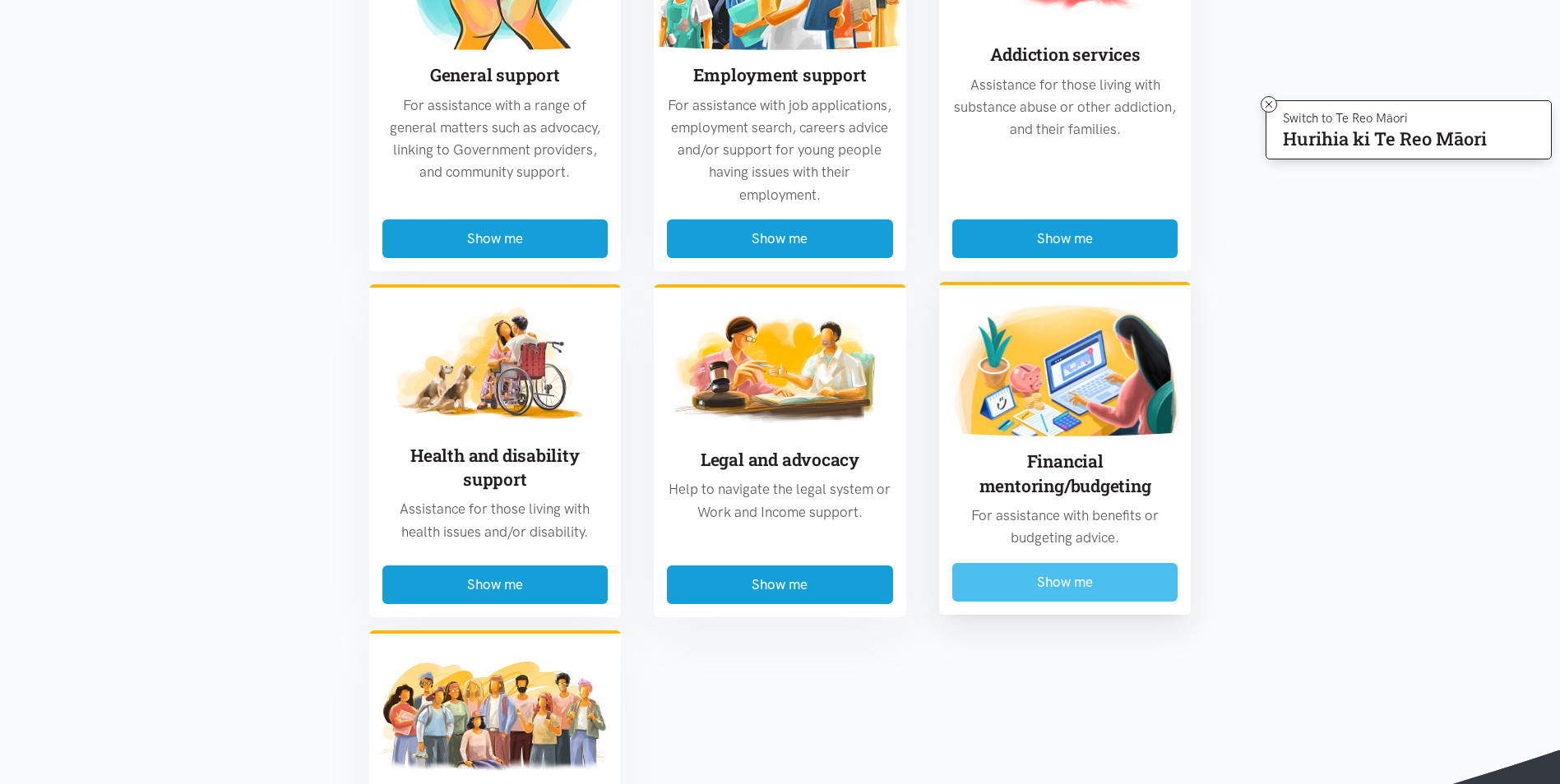
click at [1015, 563] on button "Show me" at bounding box center [1064, 582] width 226 height 39
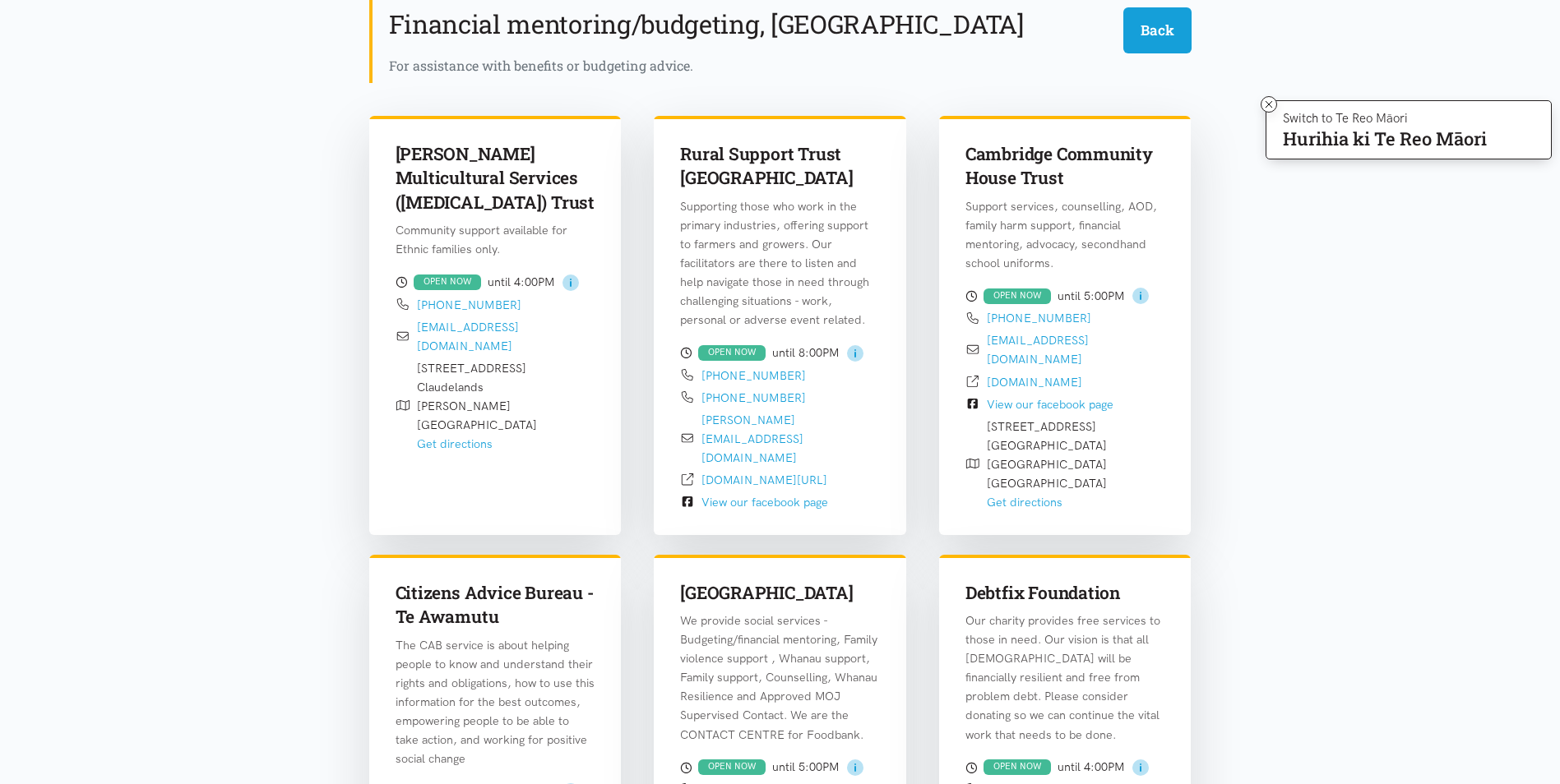
scroll to position [0, 0]
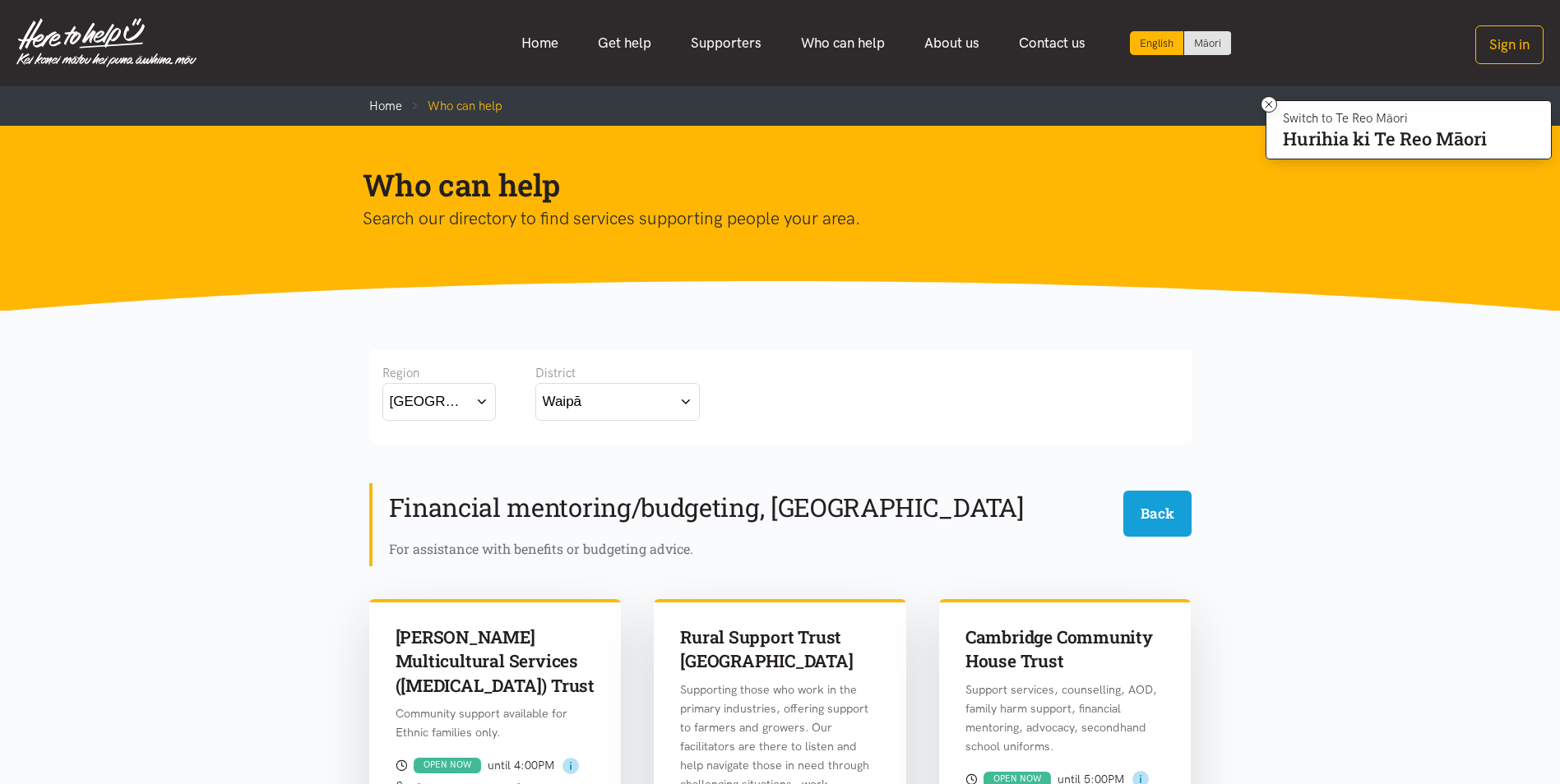
click at [598, 394] on button "Waipā" at bounding box center [617, 402] width 164 height 37
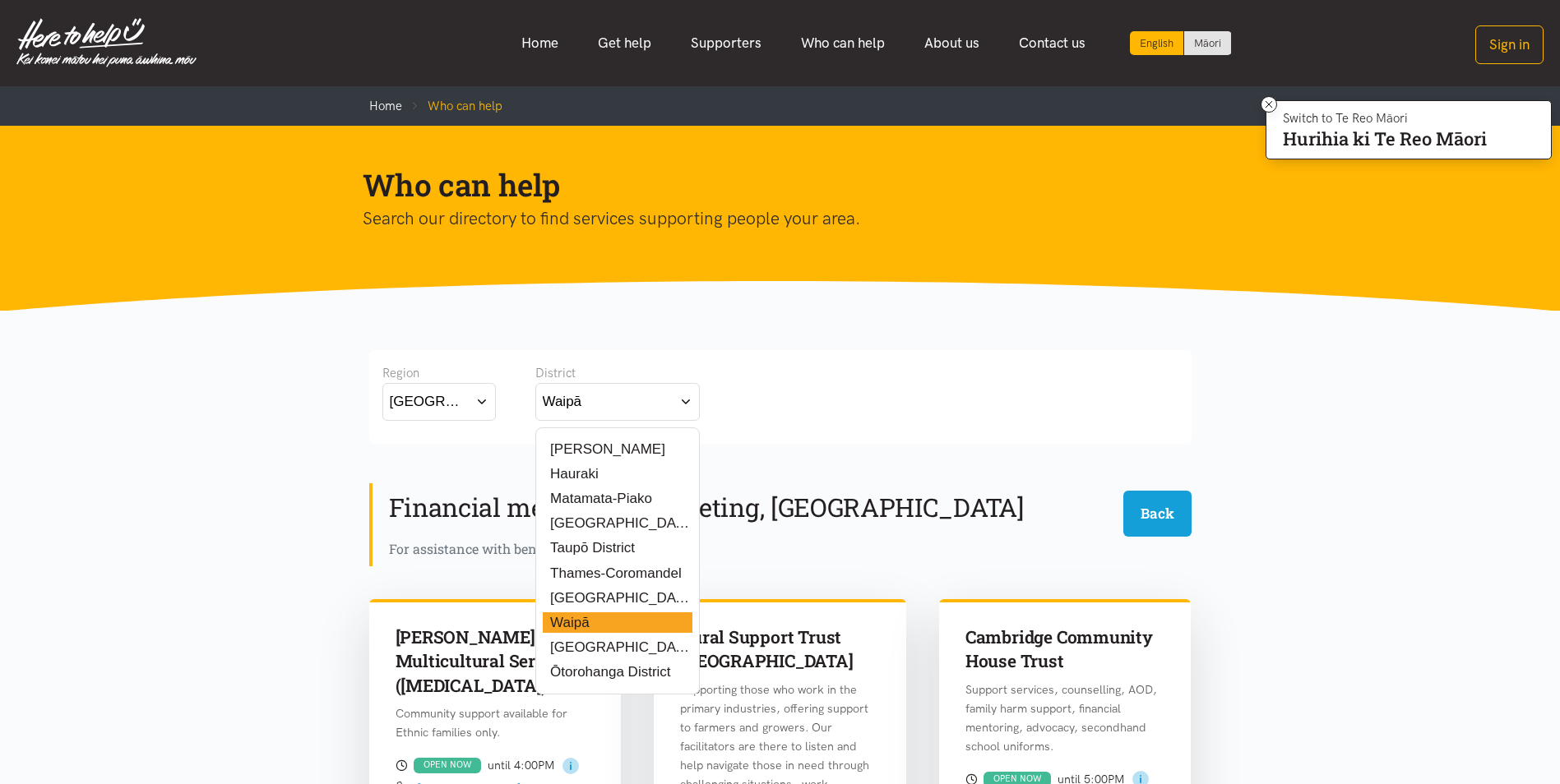
click at [581, 470] on label "Hauraki" at bounding box center [570, 474] width 56 height 20
click at [0, 0] on input "Hauraki" at bounding box center [0, 0] width 0 height 0
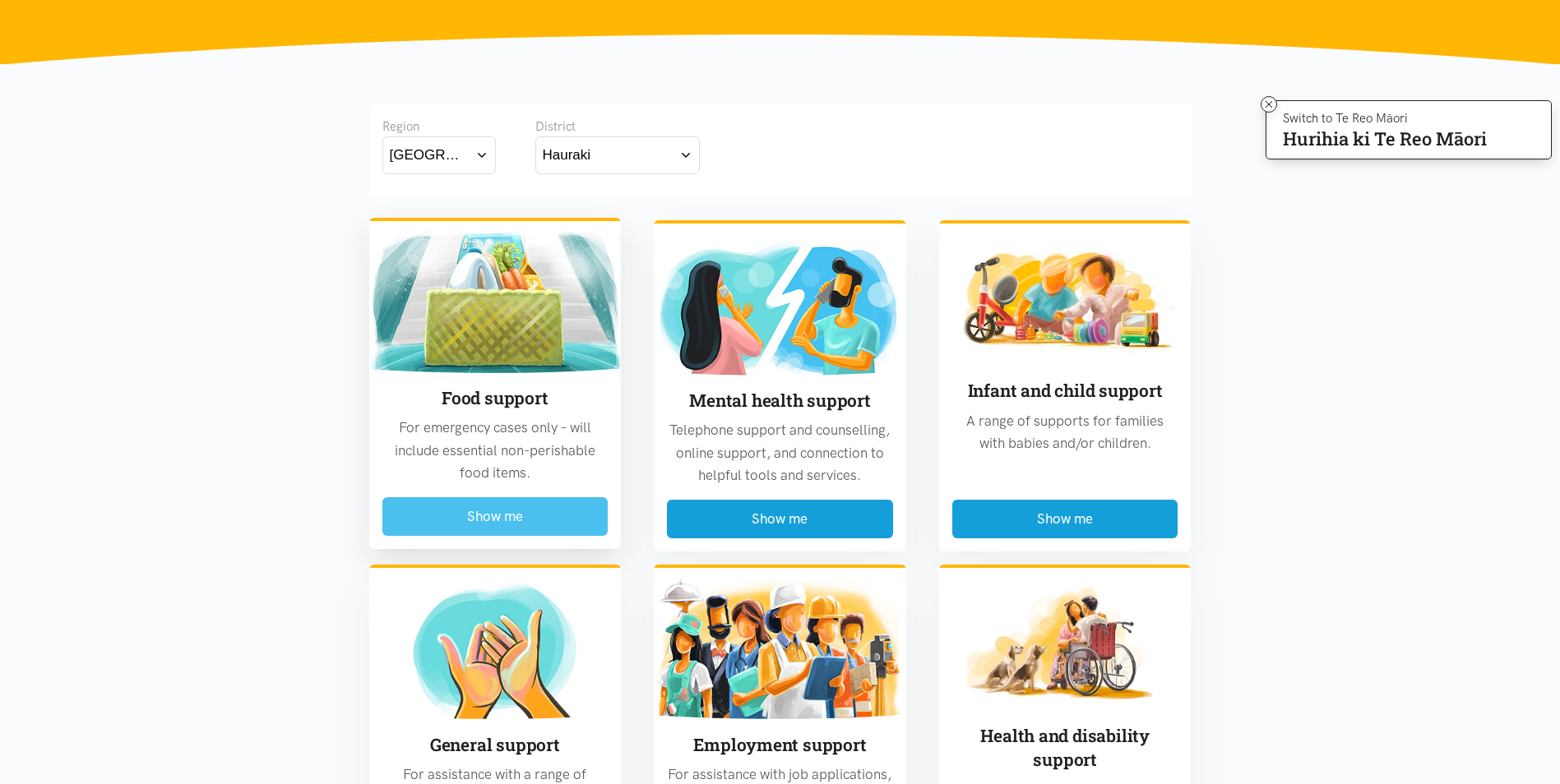
click at [517, 523] on button "Show me" at bounding box center [495, 517] width 226 height 39
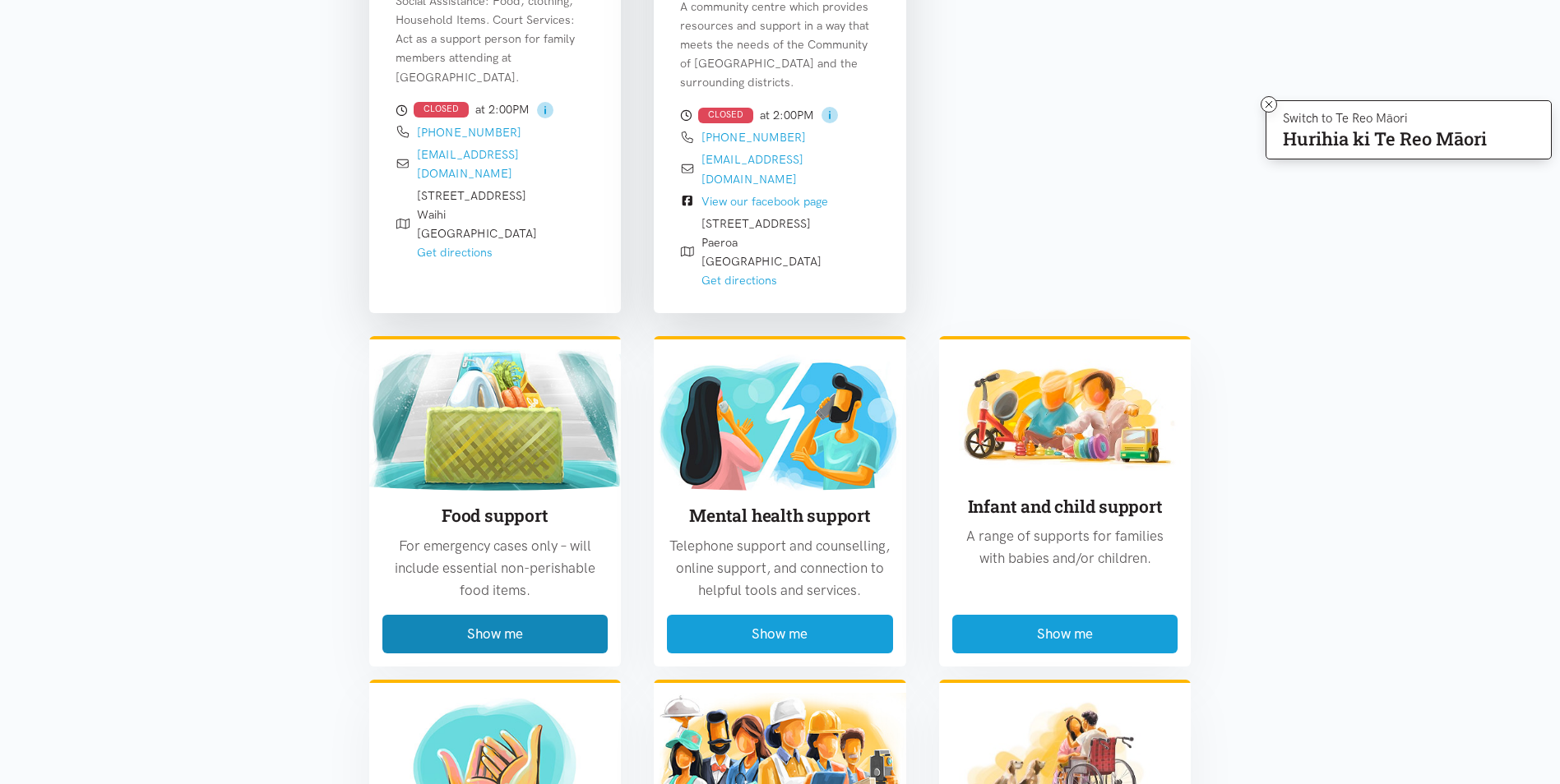
scroll to position [730, 0]
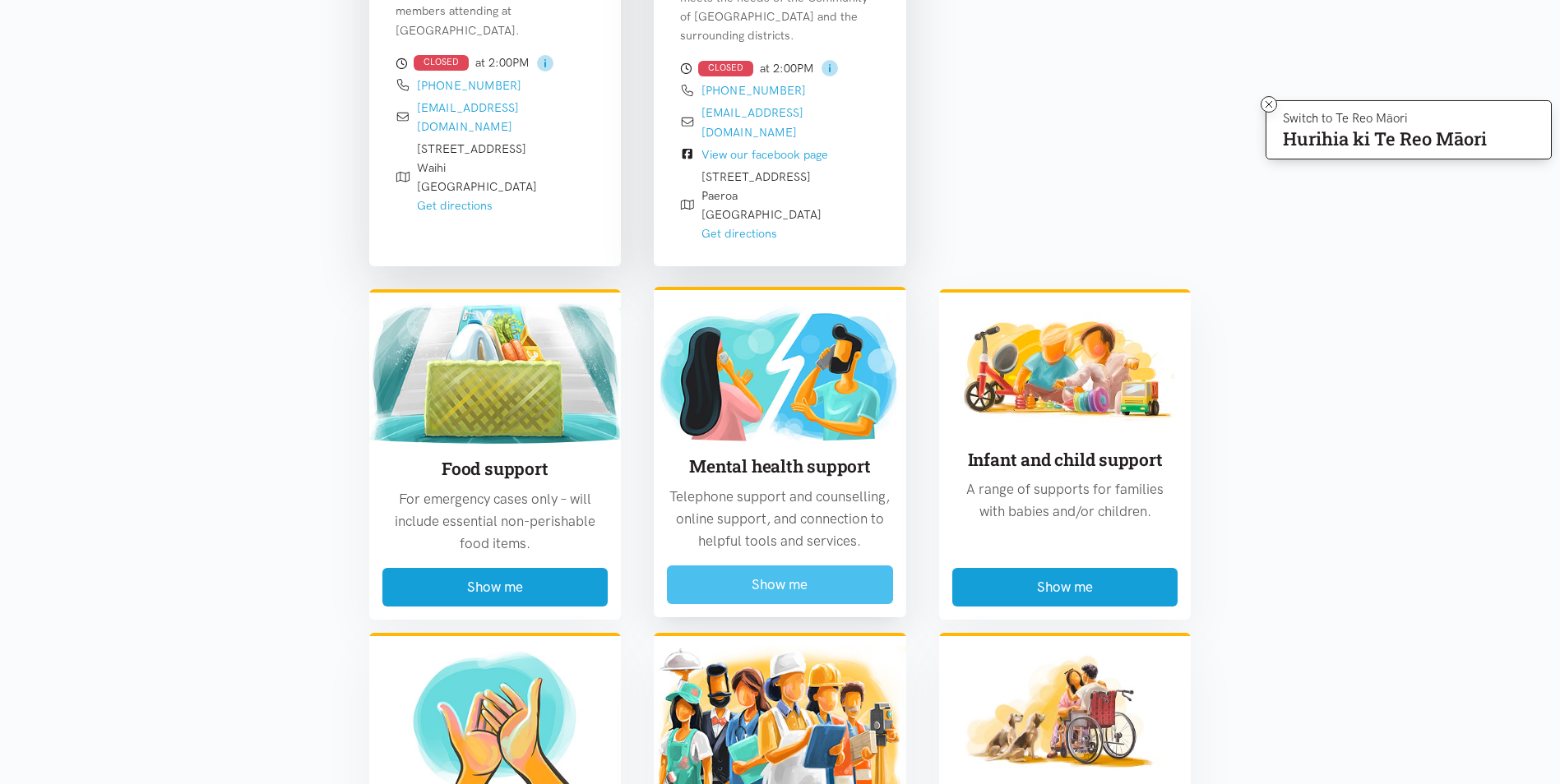
click at [773, 566] on button "Show me" at bounding box center [780, 585] width 226 height 39
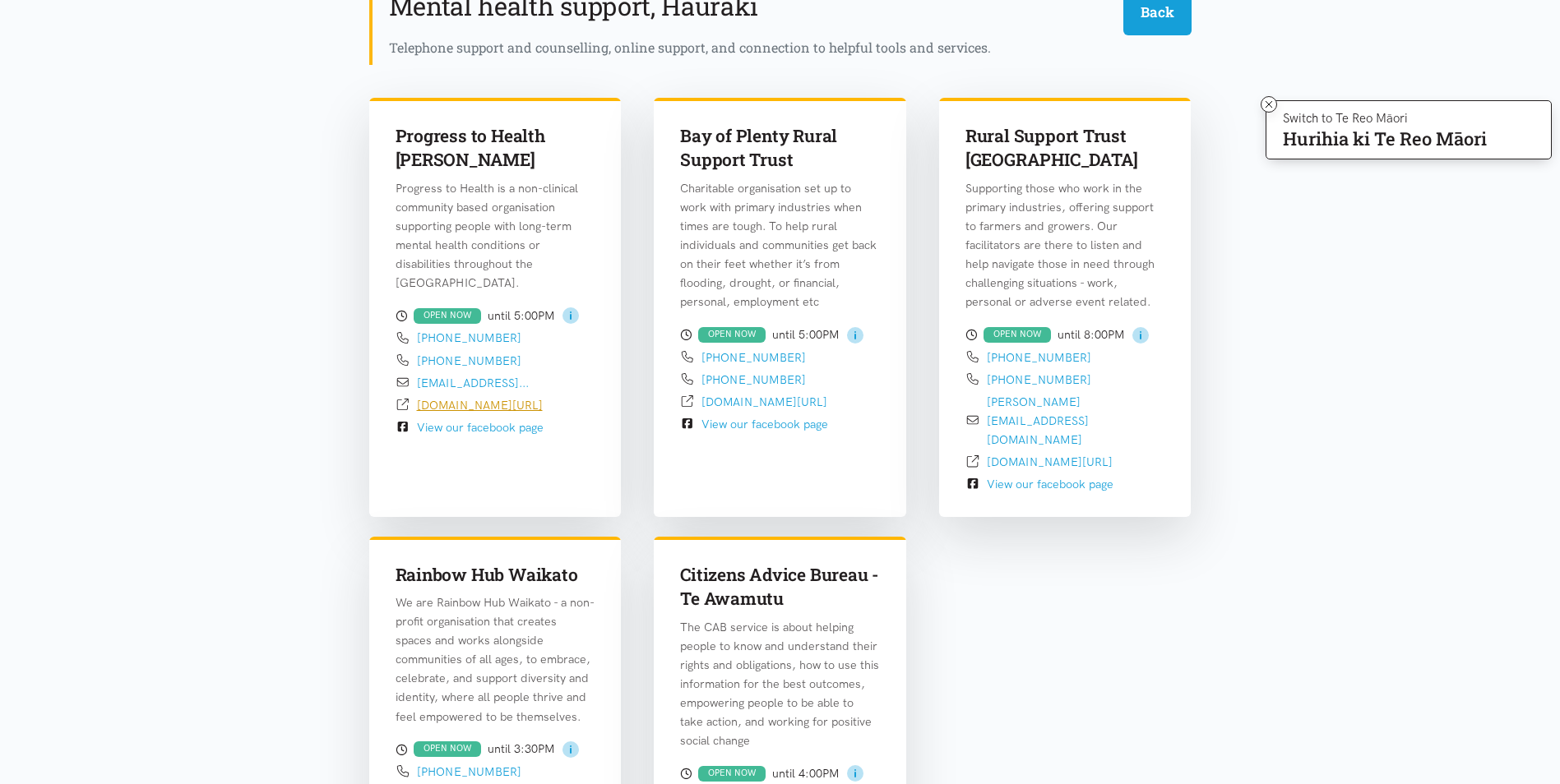
scroll to position [484, 0]
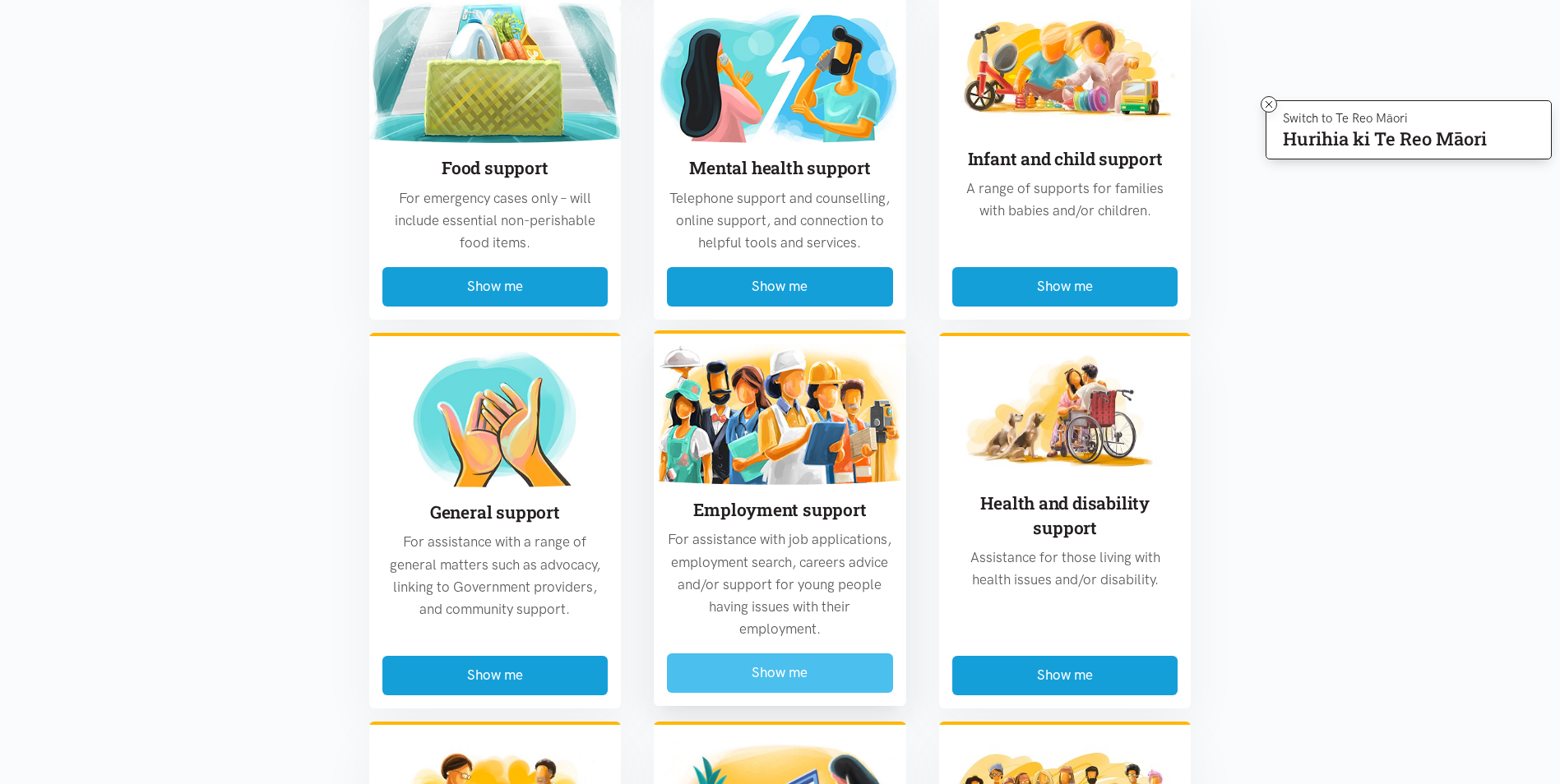
click at [761, 653] on button "Show me" at bounding box center [780, 673] width 226 height 39
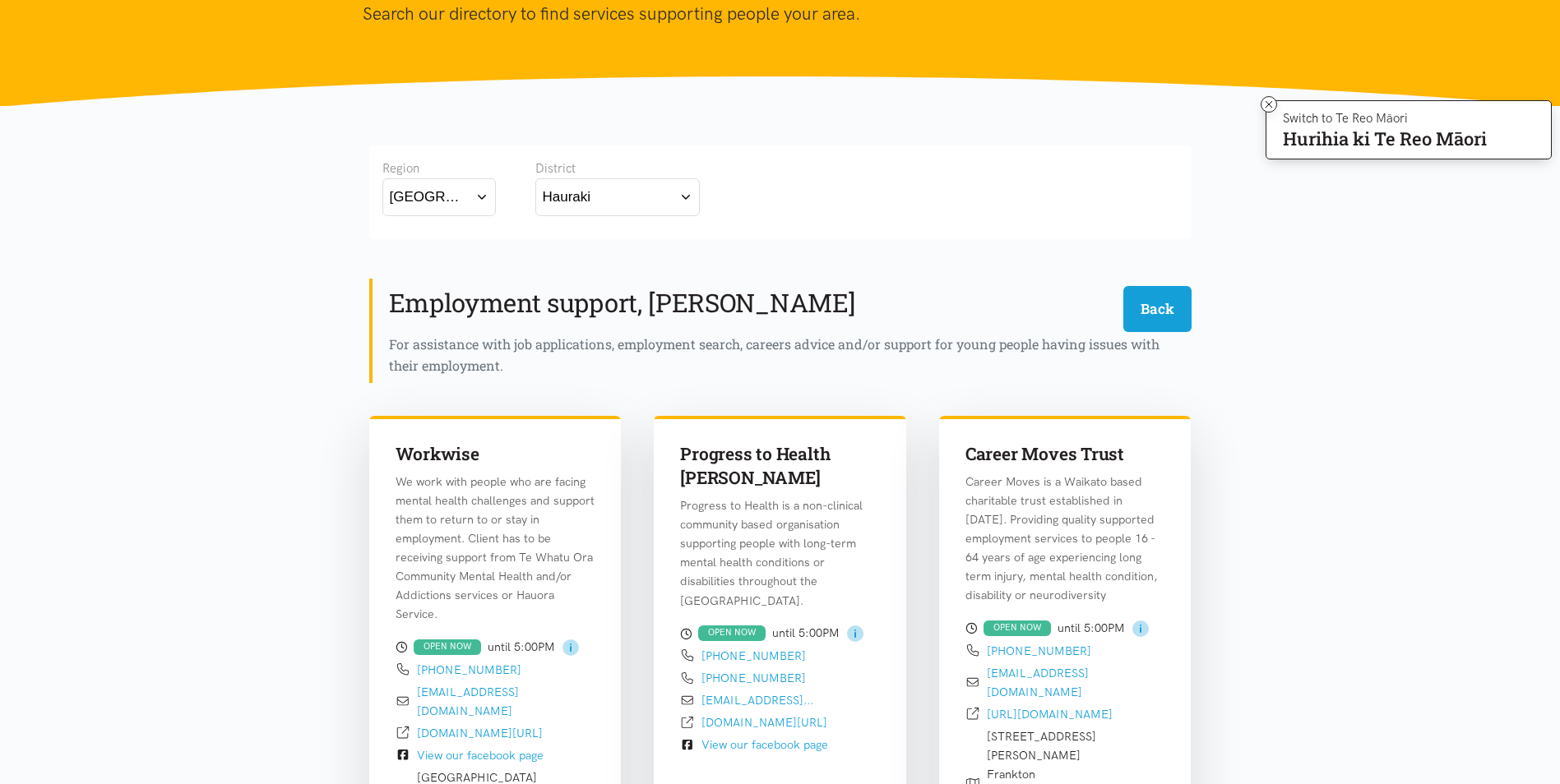
scroll to position [155, 0]
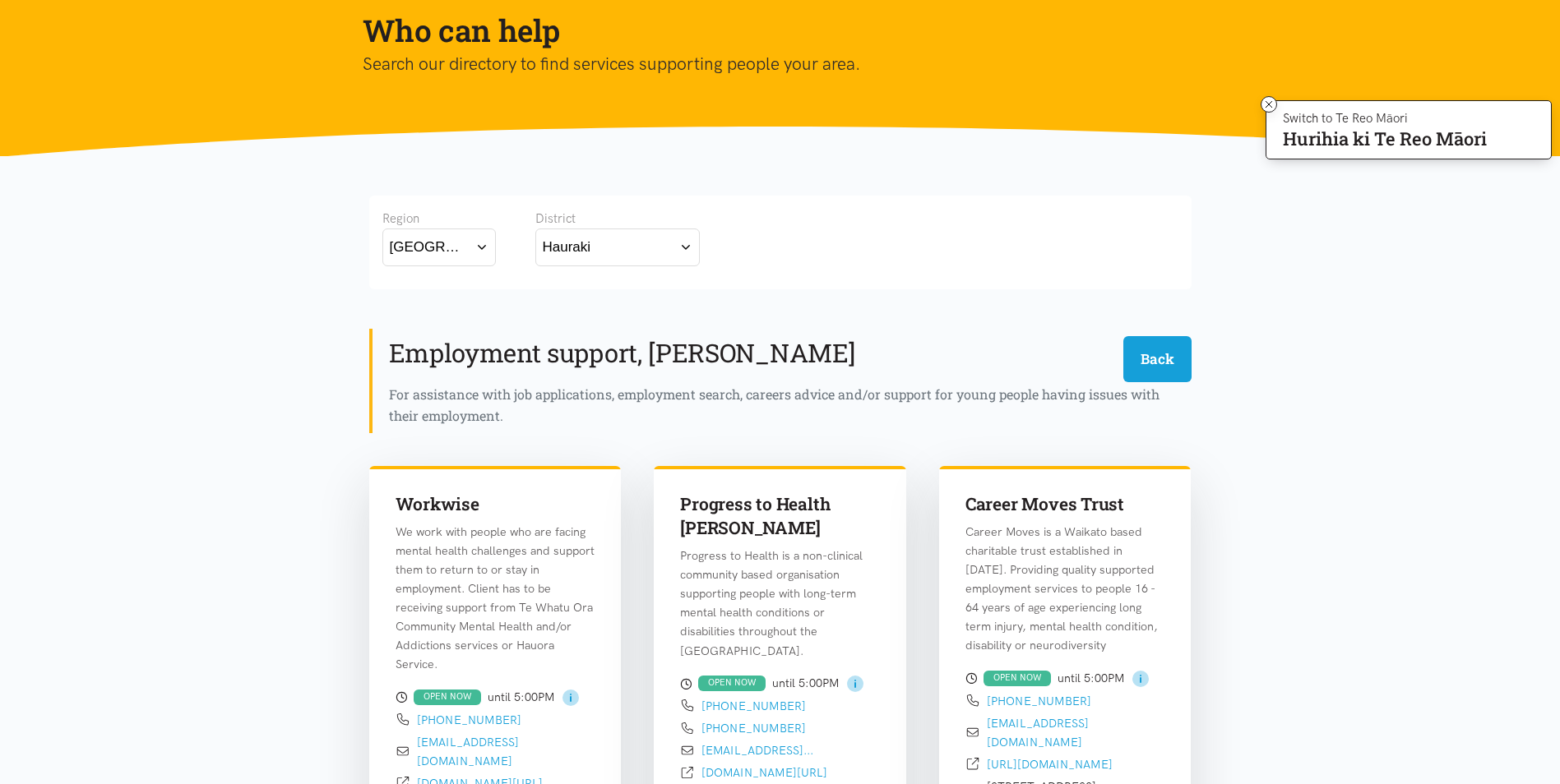
click at [613, 254] on button "Hauraki" at bounding box center [617, 247] width 164 height 37
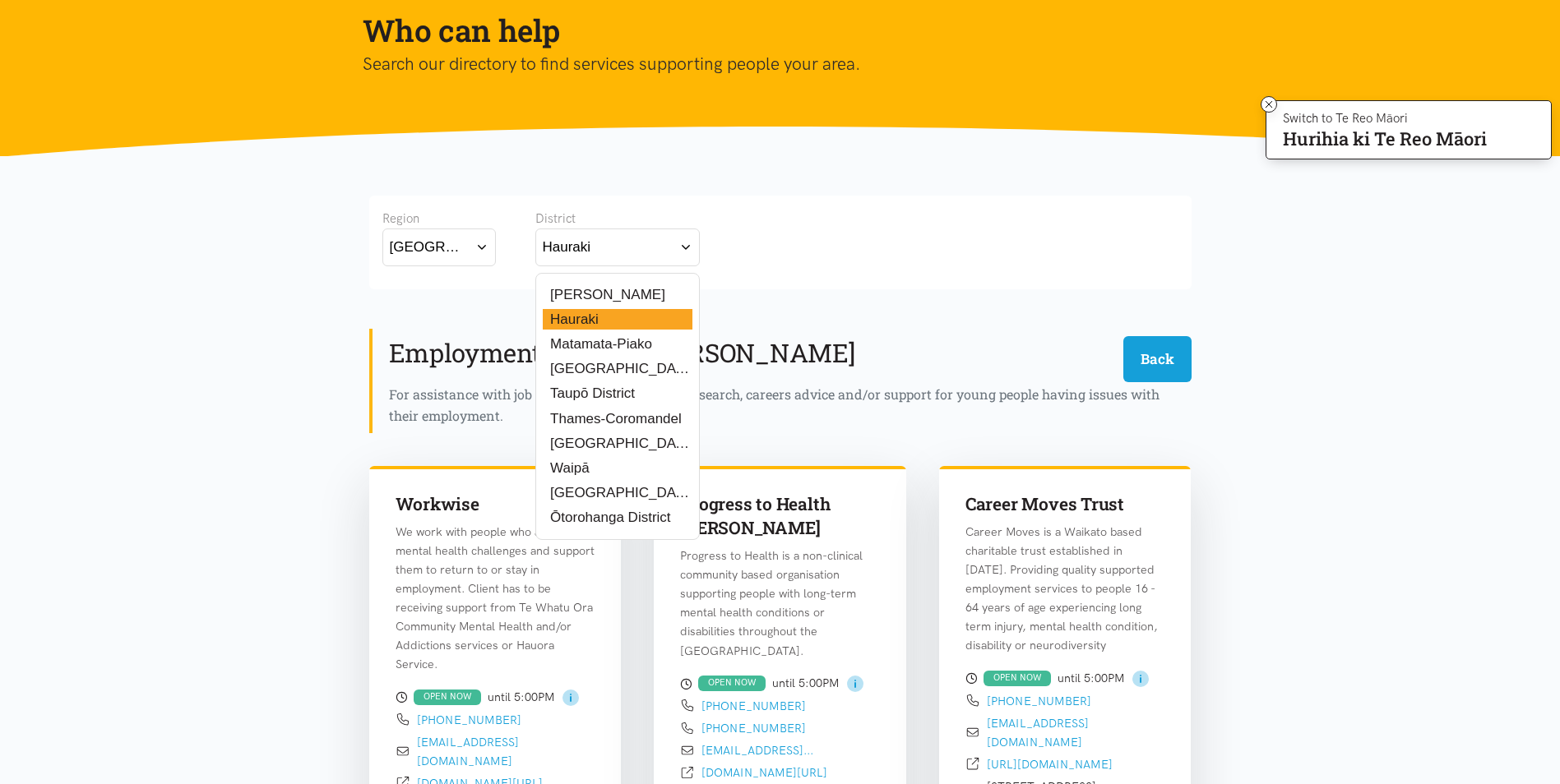
click at [611, 422] on label "Thames-Coromandel" at bounding box center [612, 418] width 139 height 20
click at [0, 0] on input "Thames-Coromandel" at bounding box center [0, 0] width 0 height 0
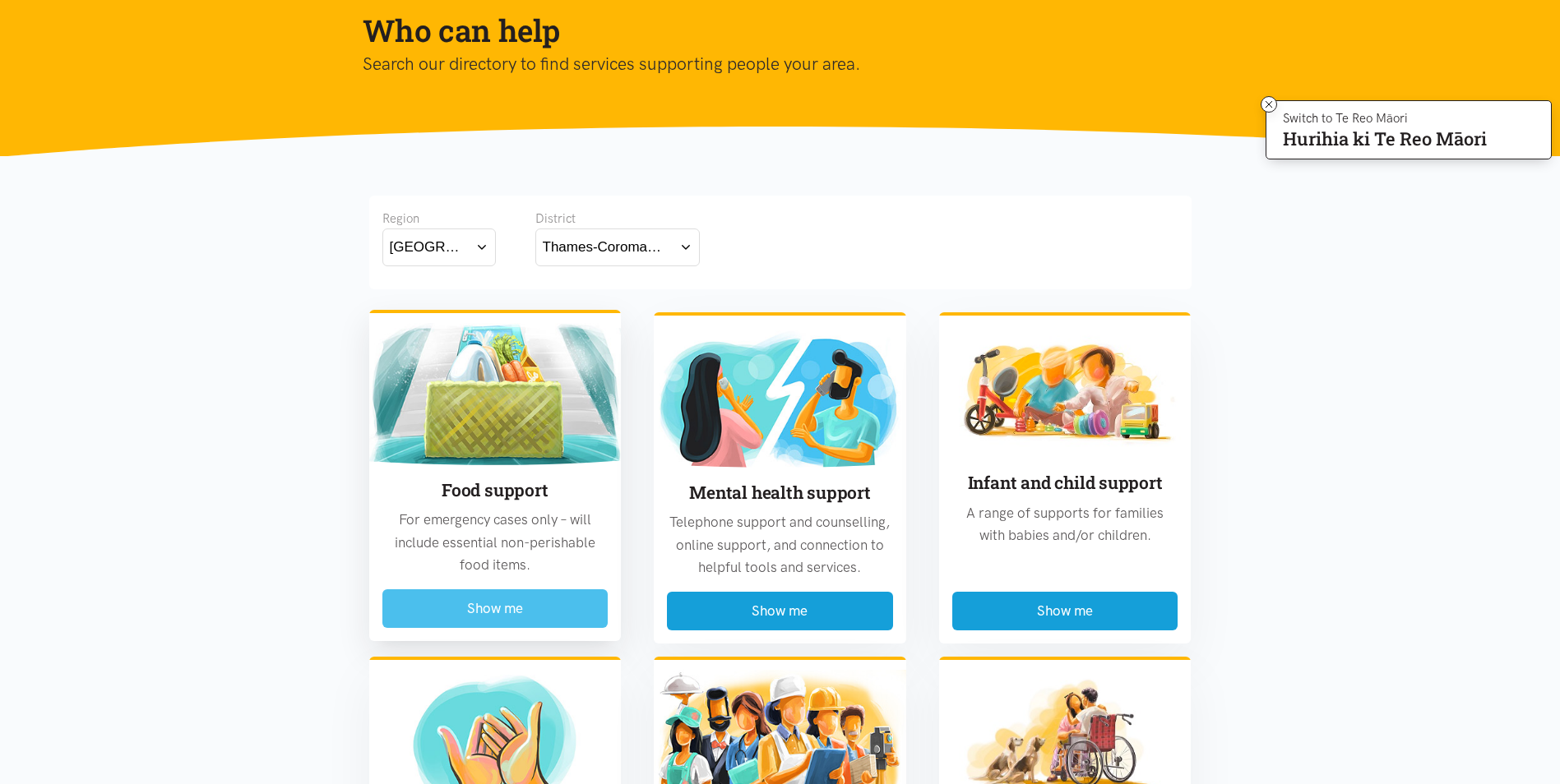
click at [499, 613] on button "Show me" at bounding box center [495, 609] width 226 height 39
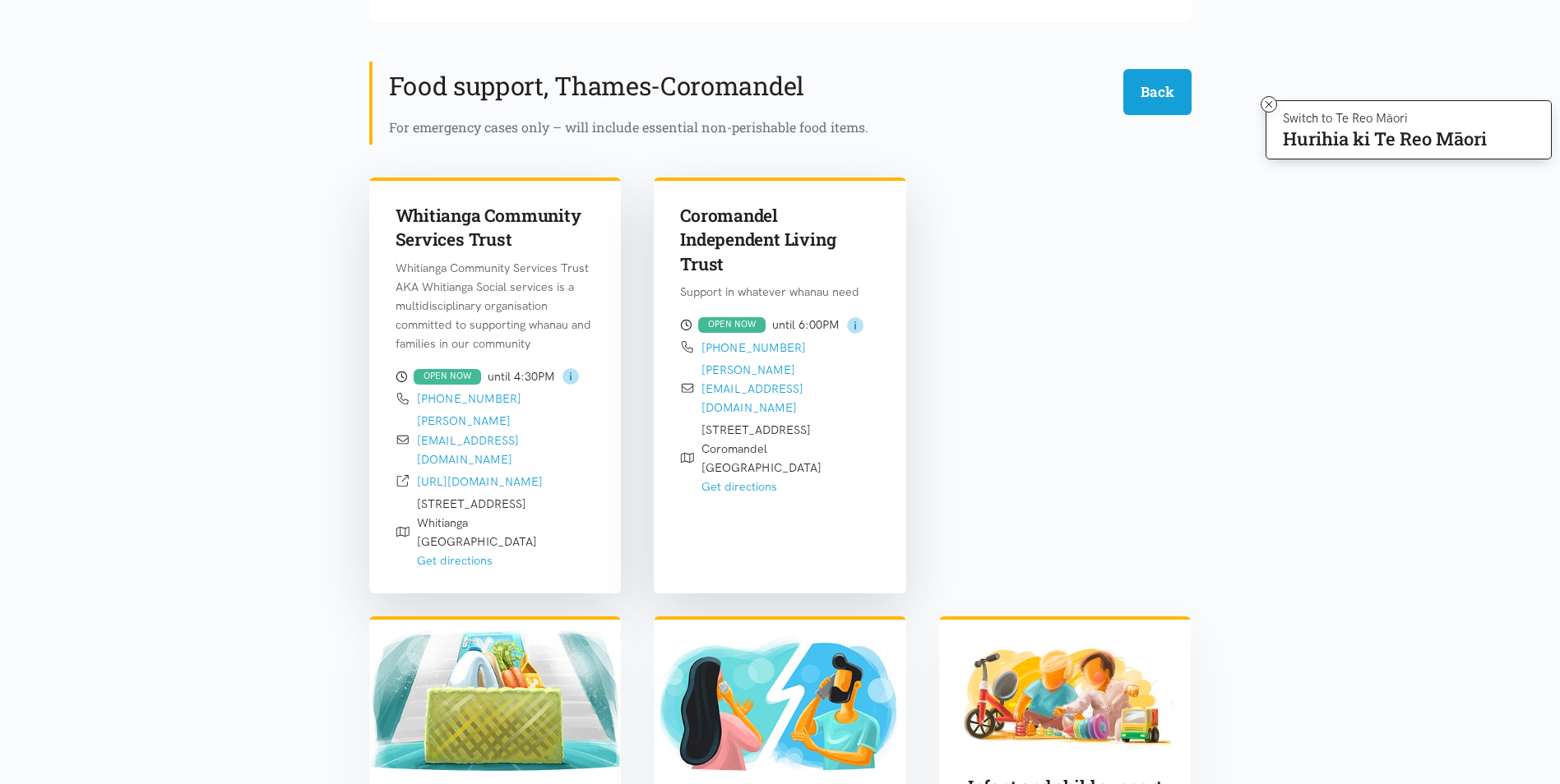
scroll to position [484, 0]
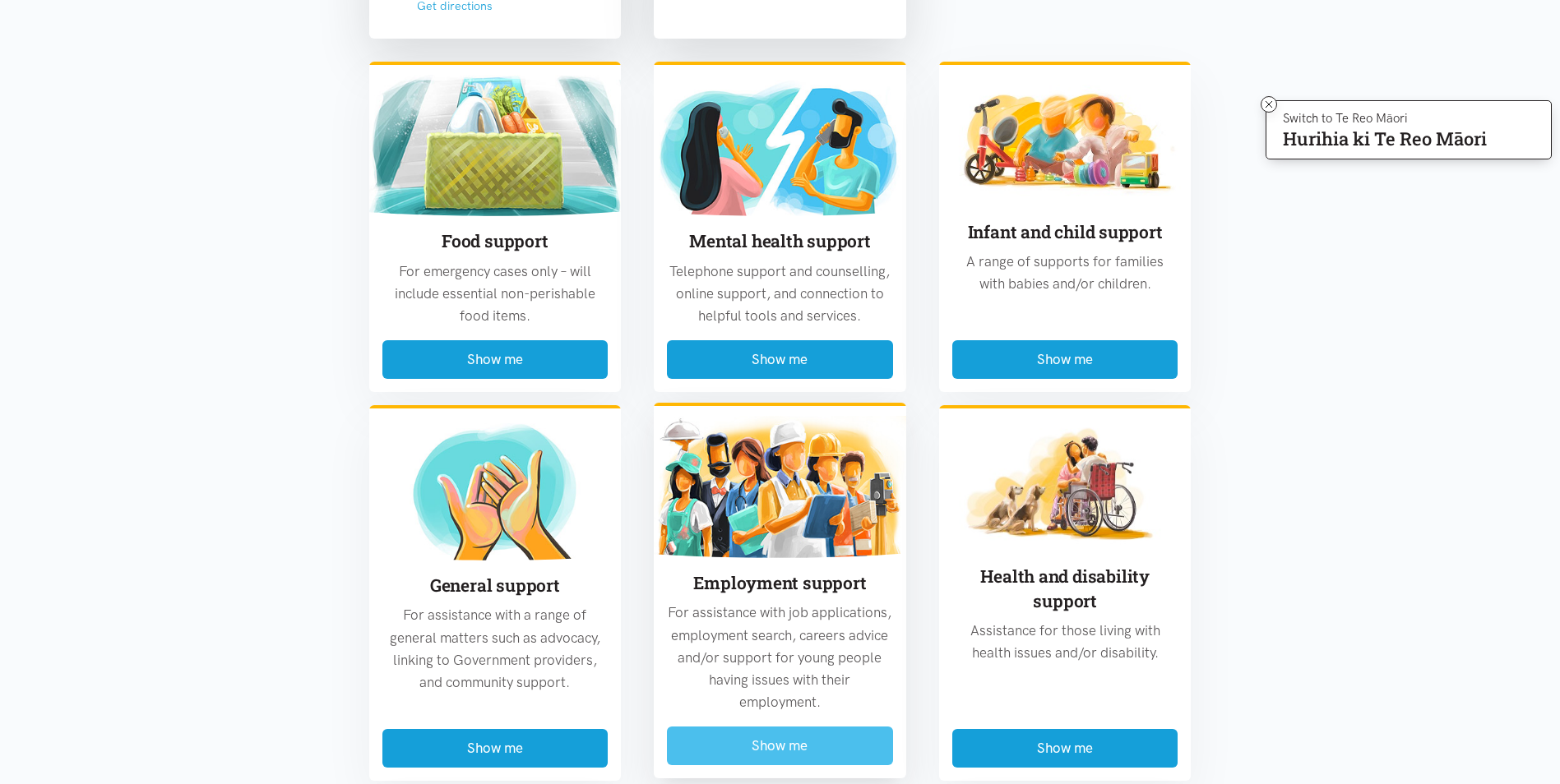
click at [720, 727] on button "Show me" at bounding box center [780, 746] width 226 height 39
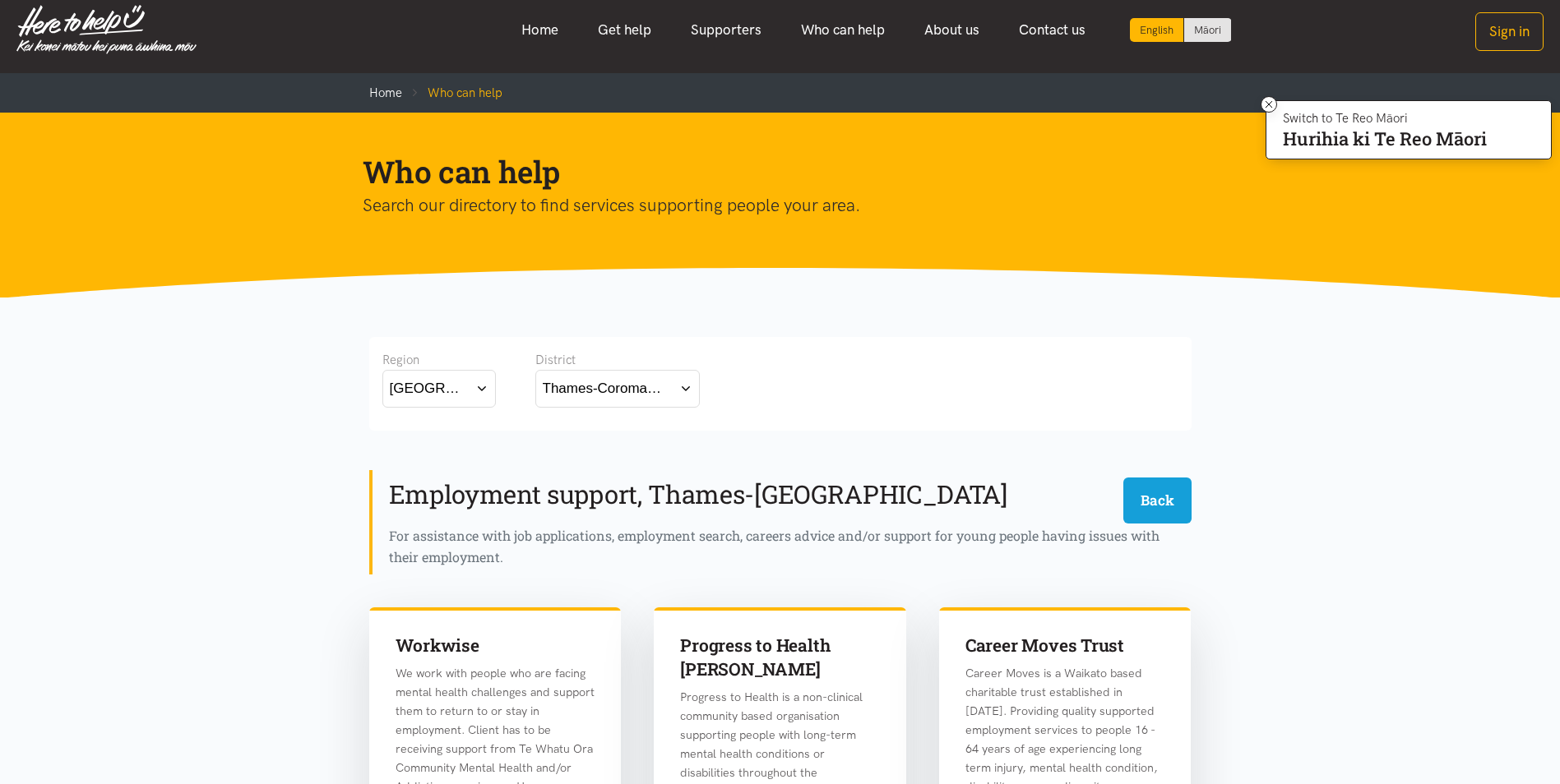
scroll to position [0, 0]
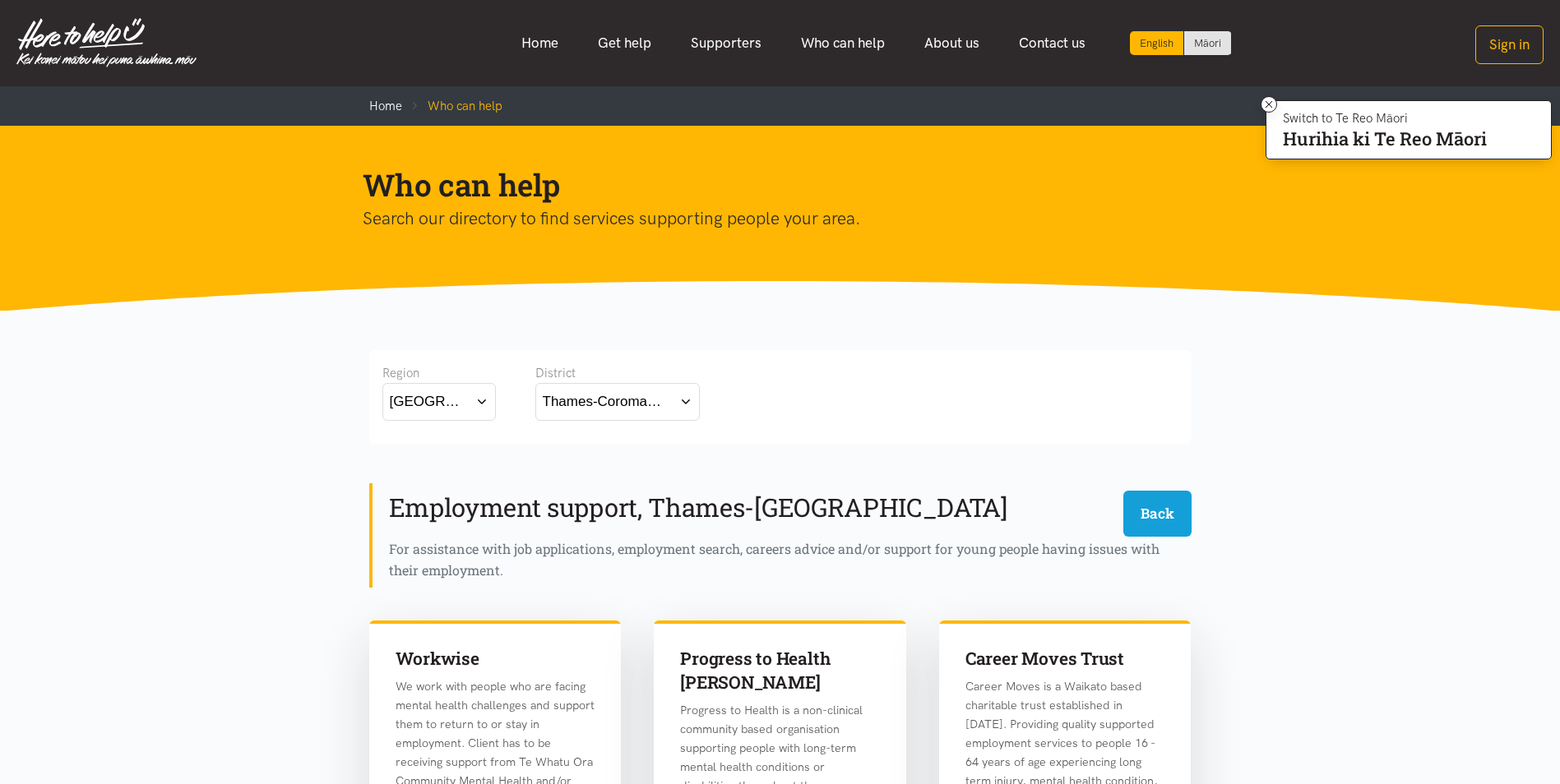
click at [566, 404] on div "Thames-Coromandel" at bounding box center [603, 402] width 120 height 22
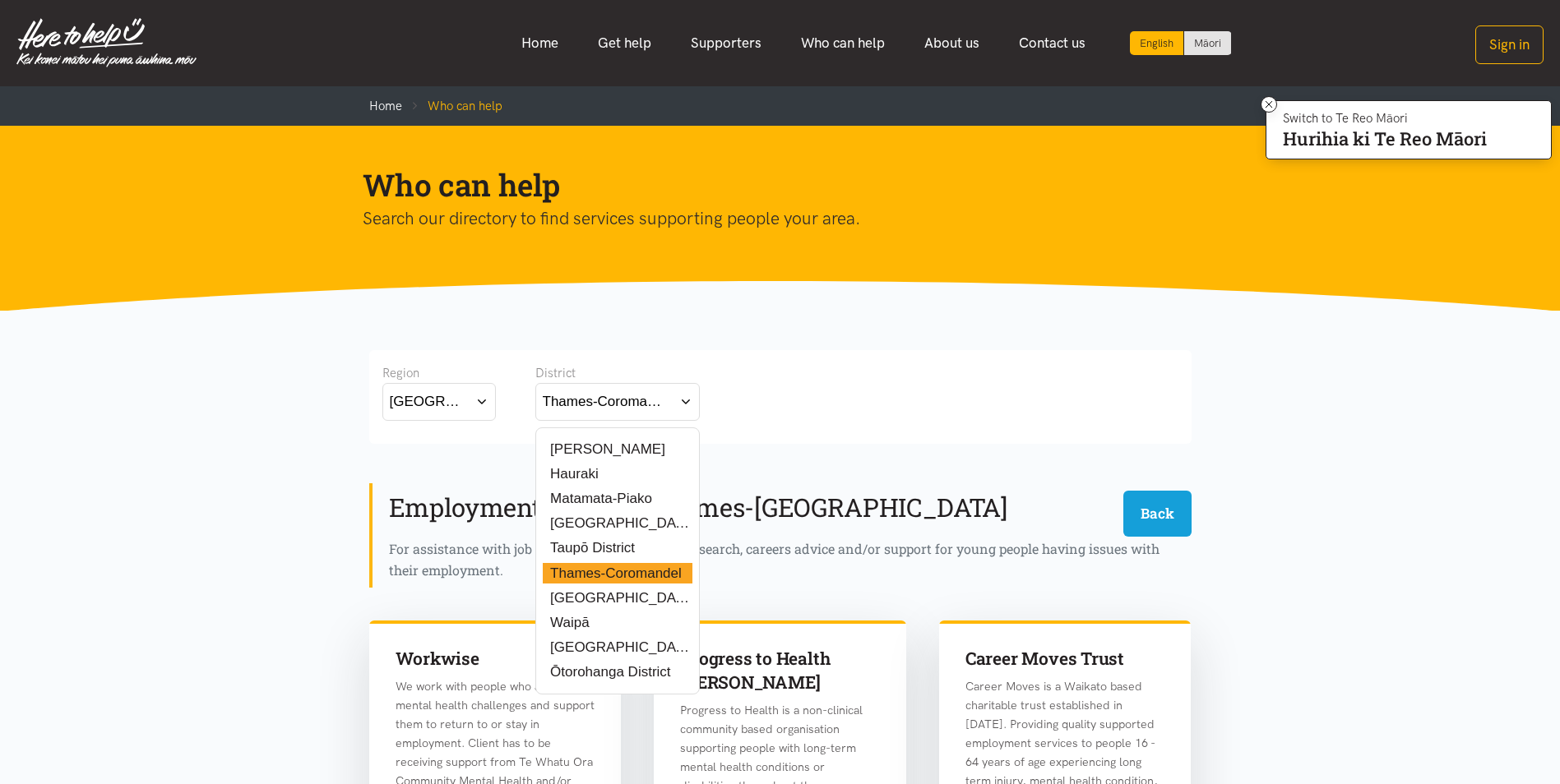
click at [868, 361] on div "Region Waikato Bay of Plenty Waikato District Thames-Coromandel" at bounding box center [780, 397] width 822 height 94
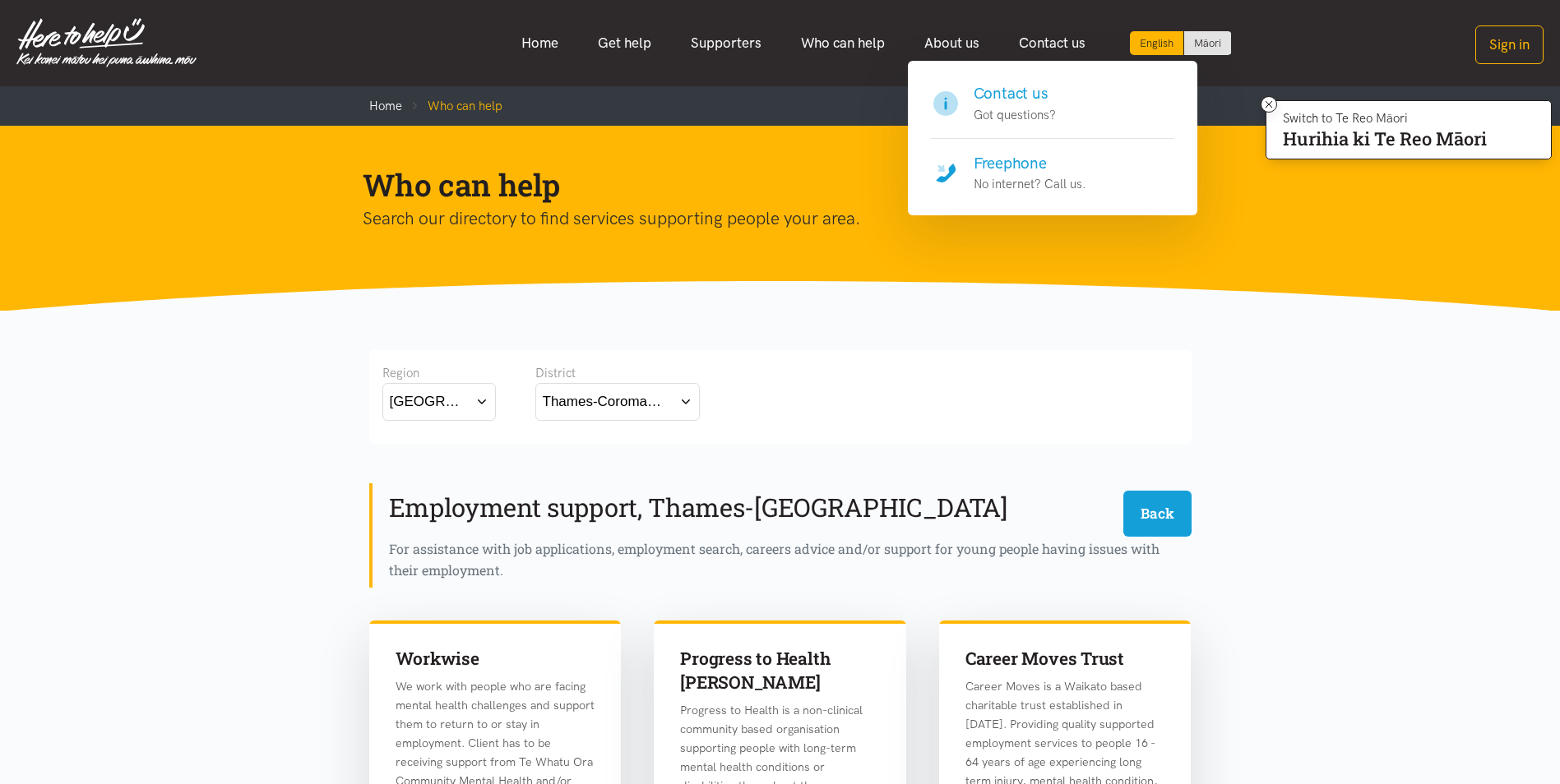
click at [1012, 92] on h4 "Contact us" at bounding box center [1014, 93] width 82 height 23
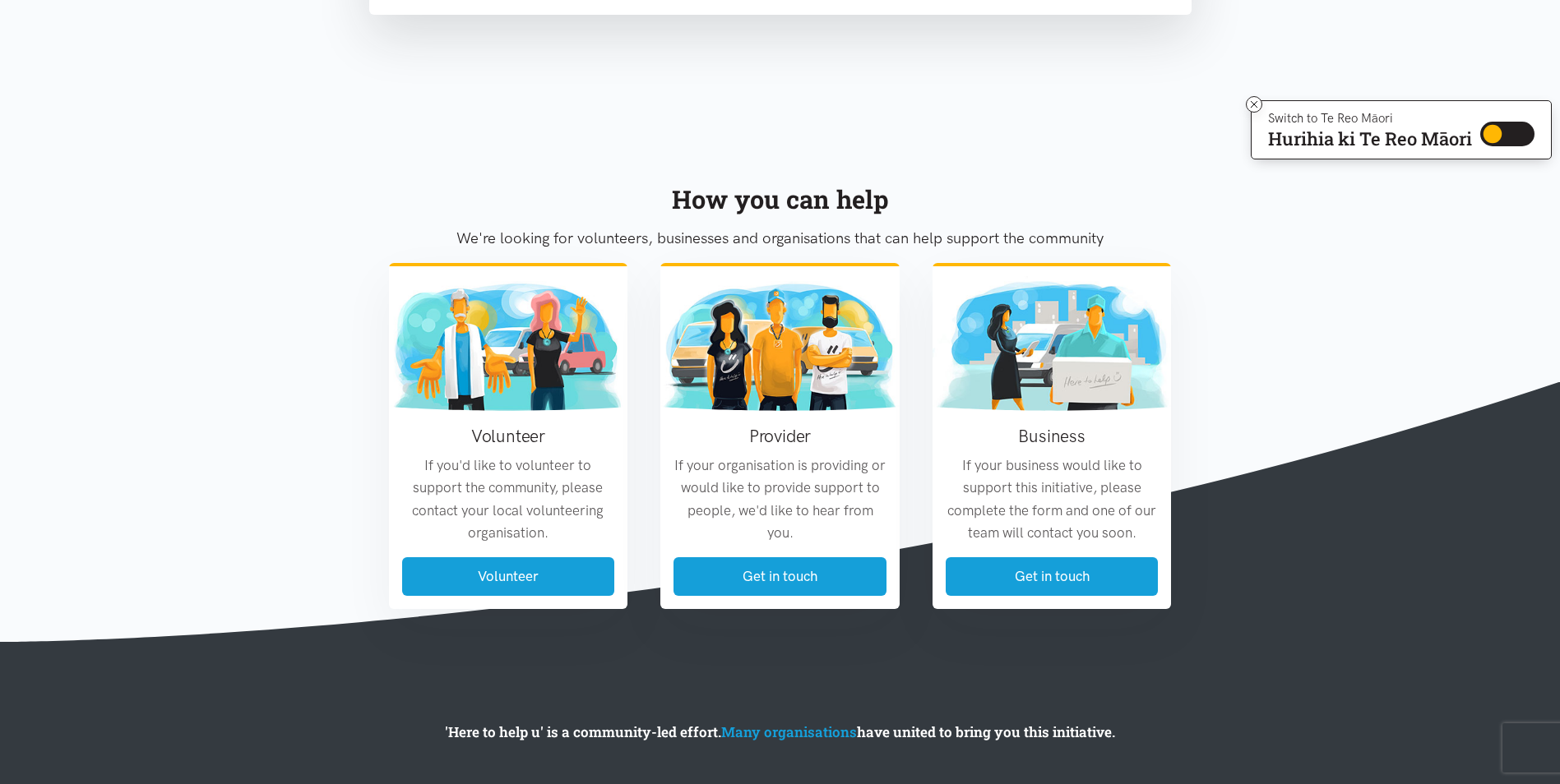
scroll to position [884, 0]
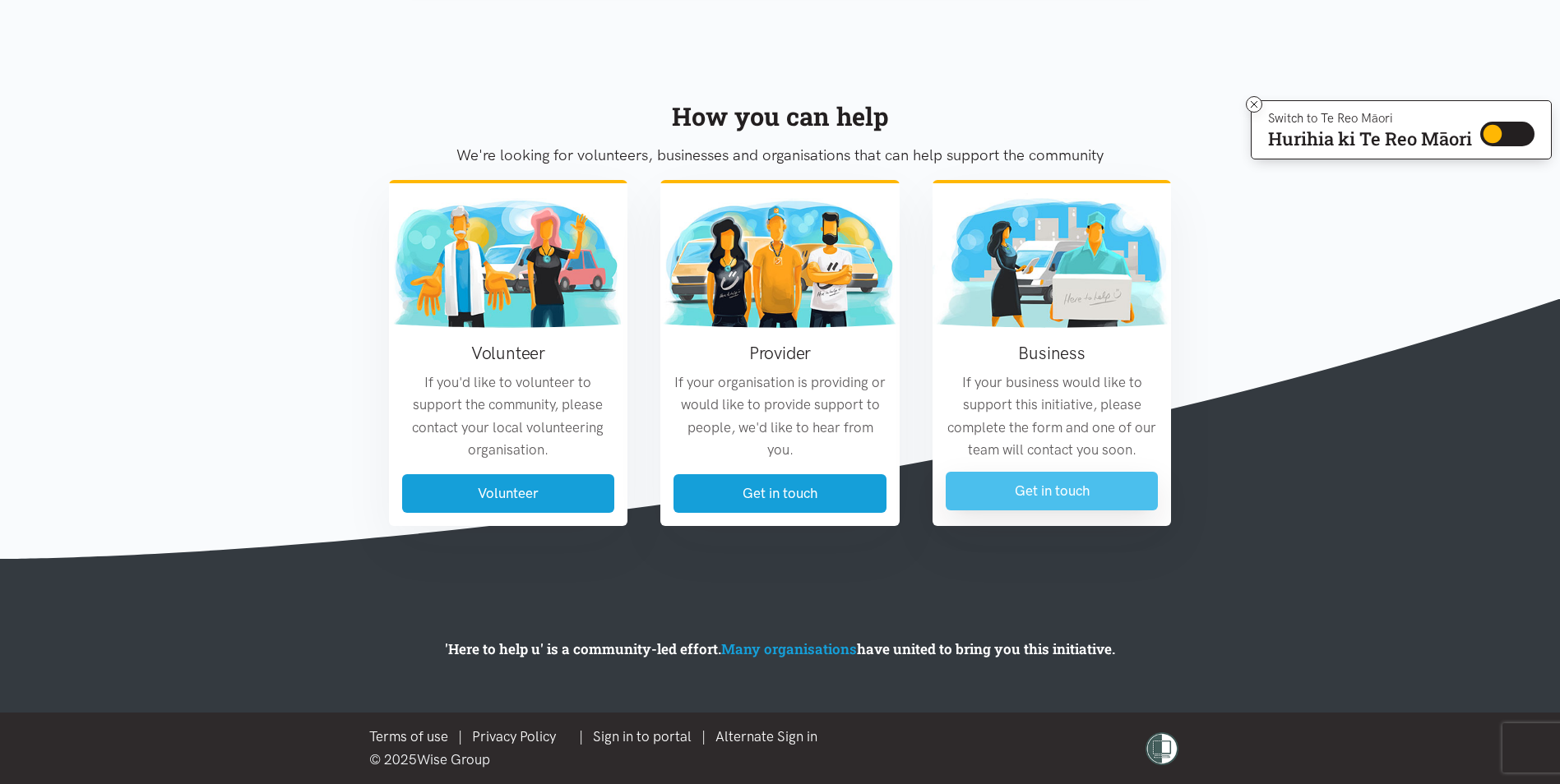
click at [1035, 484] on link "Get in touch" at bounding box center [1051, 491] width 213 height 39
